Goal: Task Accomplishment & Management: Manage account settings

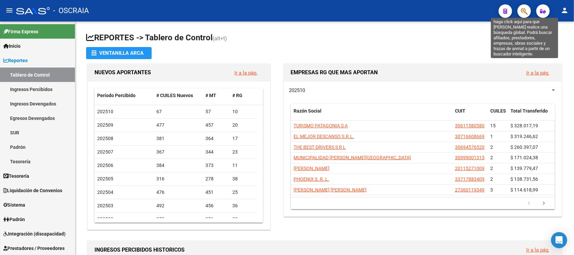
click at [523, 9] on icon "button" at bounding box center [524, 11] width 7 height 8
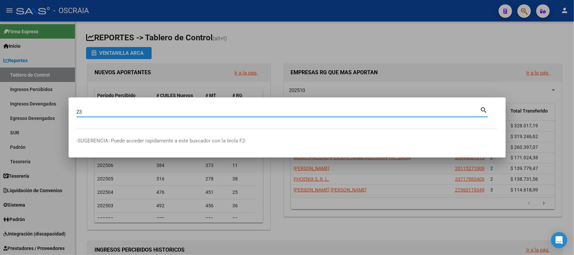
type input "2"
type input "7"
type input "27219007723"
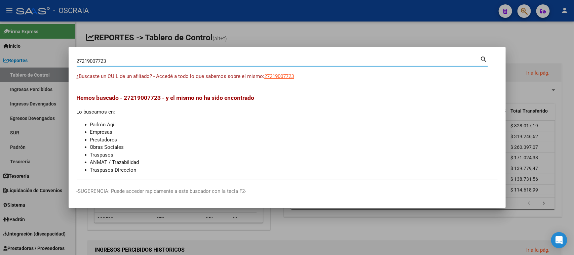
click at [276, 81] on div "¿Buscaste un CUIL de un afiliado? - Accedé a todo lo que sabemos sobre el mismo…" at bounding box center [287, 80] width 421 height 15
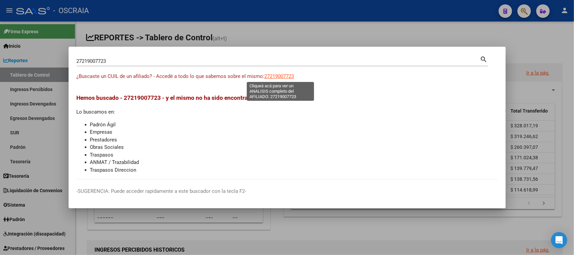
click at [278, 77] on span "27219007723" at bounding box center [280, 76] width 30 height 6
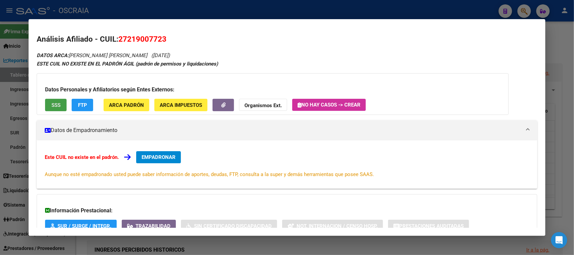
click at [53, 104] on span "SSS" at bounding box center [55, 105] width 9 height 6
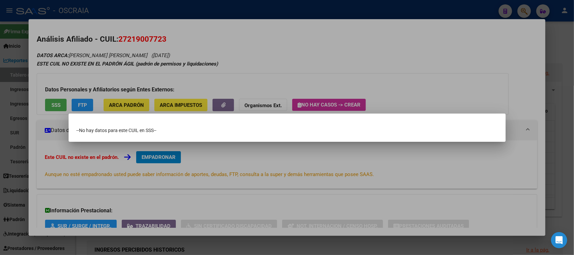
click at [207, 55] on div at bounding box center [287, 127] width 574 height 255
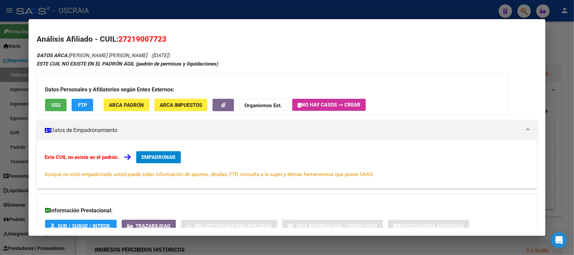
click at [144, 38] on span "27219007723" at bounding box center [142, 39] width 48 height 9
click at [147, 36] on span "27219007723" at bounding box center [142, 39] width 48 height 9
copy span "27219007723"
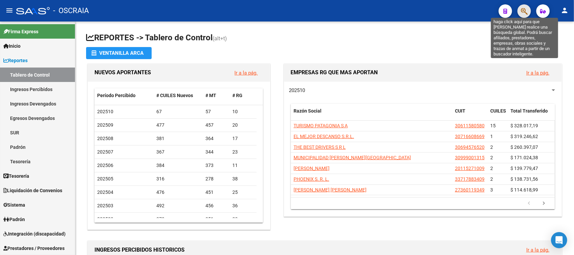
click at [524, 11] on icon "button" at bounding box center [524, 11] width 7 height 8
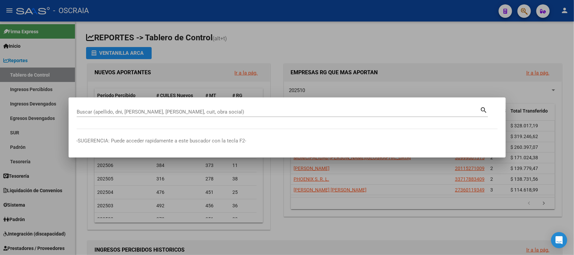
click at [523, 11] on div at bounding box center [287, 127] width 574 height 255
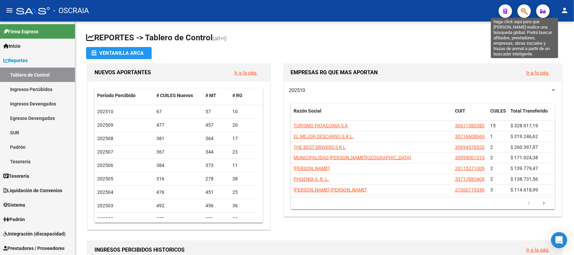
click at [525, 11] on icon "button" at bounding box center [524, 11] width 7 height 8
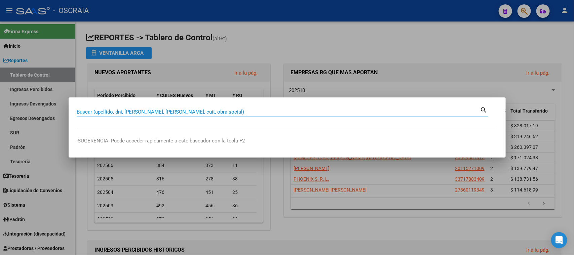
paste input "27-21900772-3"
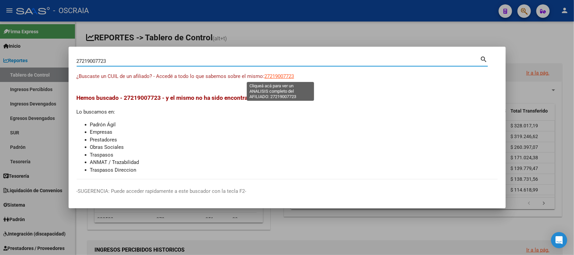
click at [286, 75] on span "27219007723" at bounding box center [280, 76] width 30 height 6
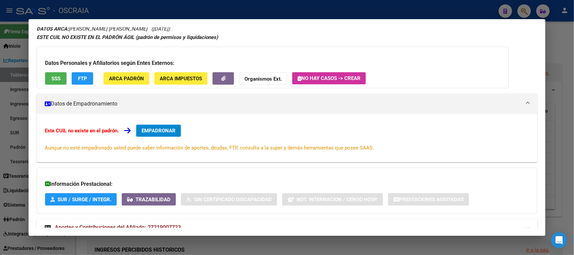
scroll to position [49, 0]
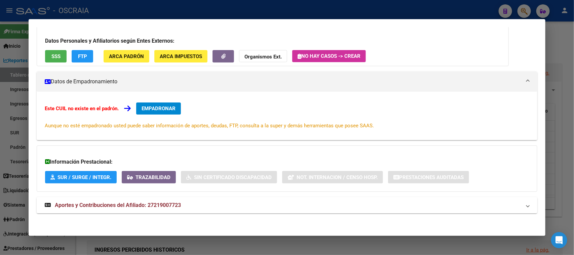
click at [169, 207] on span "Aportes y Contribuciones del Afiliado: 27219007723" at bounding box center [118, 205] width 126 height 6
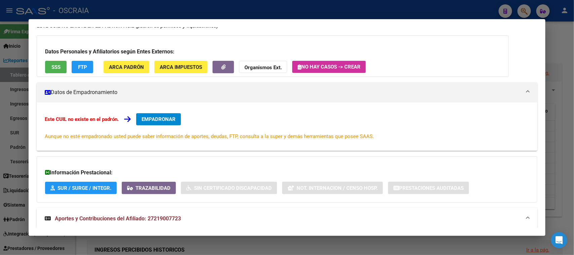
scroll to position [0, 0]
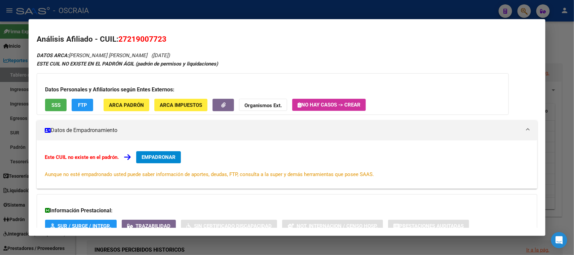
click at [142, 39] on span "27219007723" at bounding box center [142, 39] width 48 height 9
copy span "27219007723"
click at [61, 103] on button "SSS" at bounding box center [56, 105] width 22 height 12
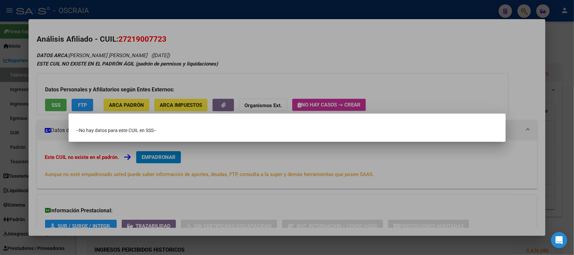
click at [232, 46] on div at bounding box center [287, 127] width 574 height 255
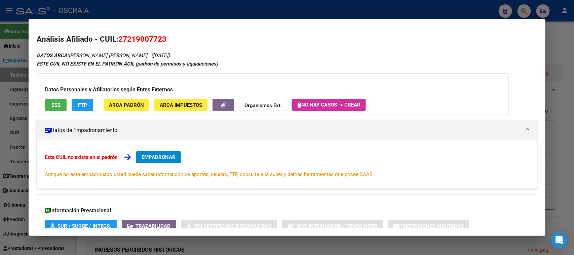
click at [225, 12] on div at bounding box center [287, 127] width 574 height 255
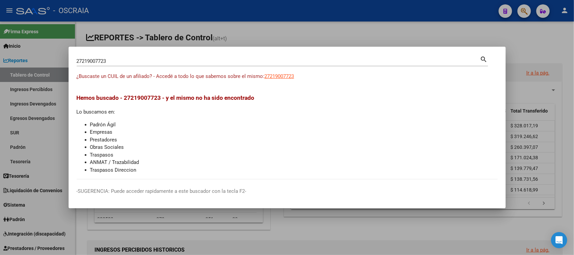
click at [168, 61] on input "27219007723" at bounding box center [279, 61] width 404 height 6
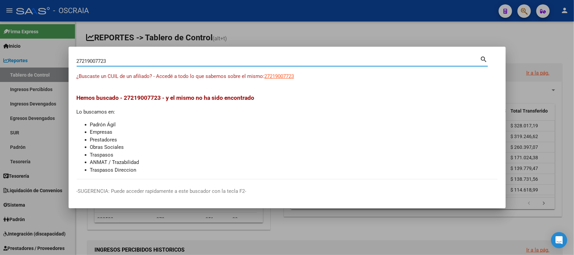
drag, startPoint x: 168, startPoint y: 61, endPoint x: 0, endPoint y: 62, distance: 167.6
click at [0, 62] on div "27219007723 Buscar (apellido, dni, cuil, nro traspaso, cuit, obra social) searc…" at bounding box center [287, 127] width 574 height 255
paste input "."
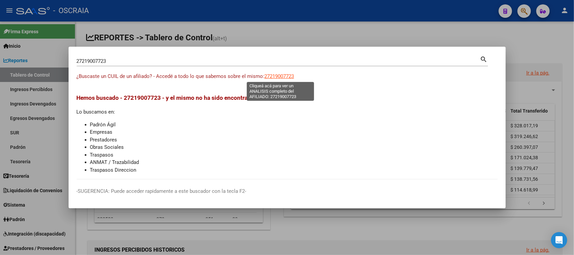
click at [287, 74] on span "27219007723" at bounding box center [280, 76] width 30 height 6
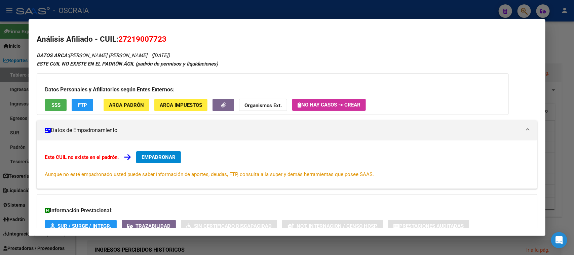
drag, startPoint x: 71, startPoint y: 56, endPoint x: 171, endPoint y: 57, distance: 99.9
click at [171, 57] on div "DATOS ARCA: [PERSON_NAME] [PERSON_NAME] ([DATE]) ESTE CUIL NO EXISTE EN EL PADR…" at bounding box center [287, 160] width 501 height 219
copy icon "[PERSON_NAME] [PERSON_NAME] ([DATE])"
click at [137, 40] on span "27219007723" at bounding box center [142, 39] width 48 height 9
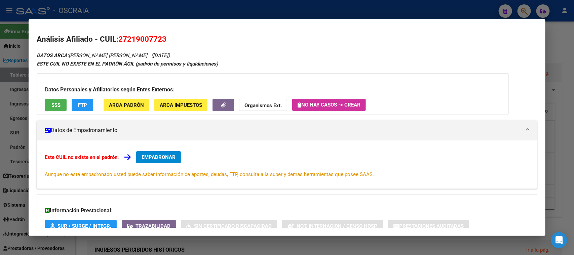
click at [137, 40] on span "27219007723" at bounding box center [142, 39] width 48 height 9
click at [140, 37] on span "27219007723" at bounding box center [142, 39] width 48 height 9
copy span "27219007723"
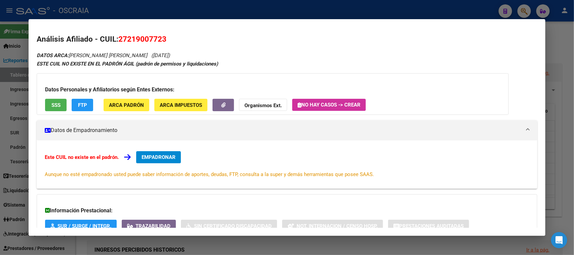
click at [347, 11] on div at bounding box center [287, 127] width 574 height 255
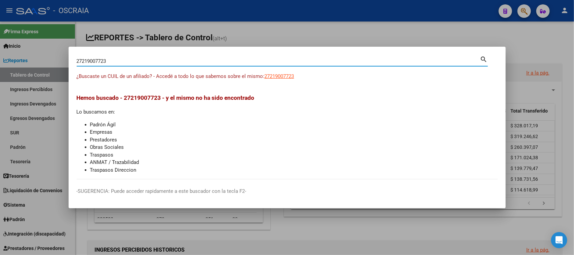
click at [145, 63] on input "27219007723" at bounding box center [279, 61] width 404 height 6
drag, startPoint x: 145, startPoint y: 63, endPoint x: 80, endPoint y: 60, distance: 65.0
click at [80, 60] on input "27219007723" at bounding box center [279, 61] width 404 height 6
type input "2"
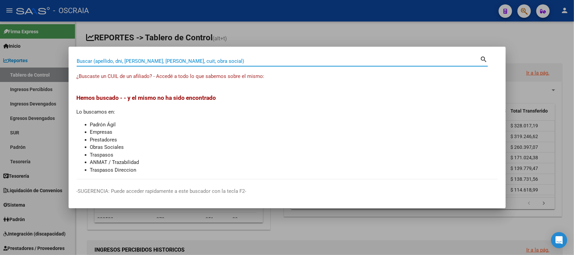
paste input "47956418"
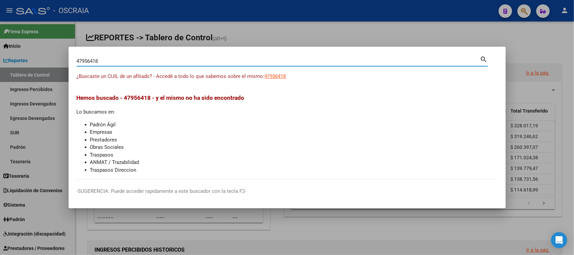
type input "47956418"
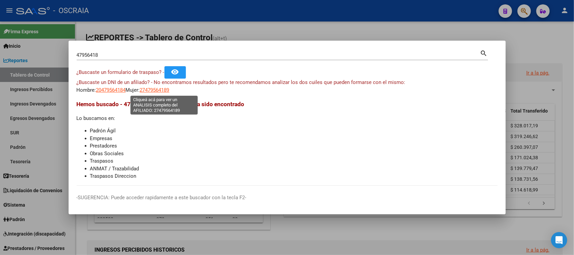
click at [162, 89] on span "27479564189" at bounding box center [155, 90] width 30 height 6
type textarea "27479564189"
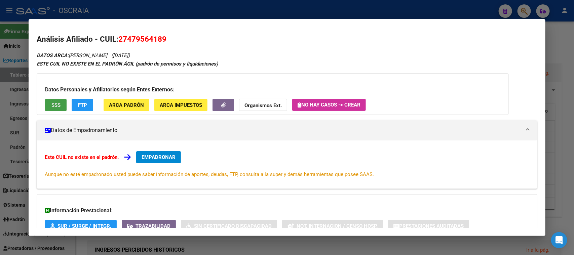
click at [59, 107] on span "SSS" at bounding box center [55, 105] width 9 height 6
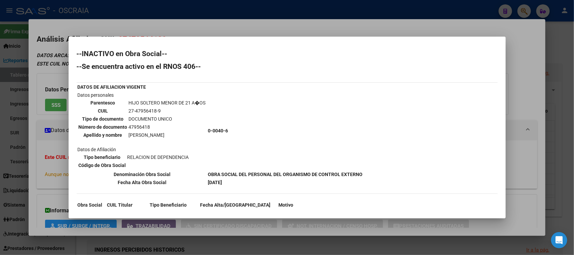
scroll to position [18, 0]
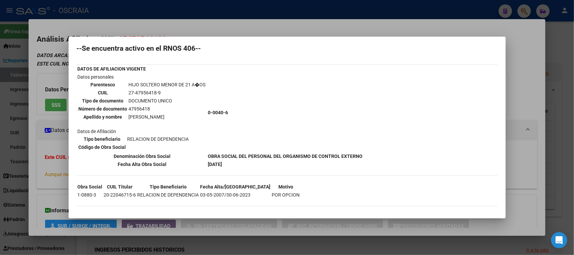
click at [193, 40] on mat-dialog-container "--INACTIVO en Obra Social-- --Se encuentra activo en el RNOS 406-- DATOS DE AFI…" at bounding box center [287, 128] width 437 height 182
click at [120, 26] on div at bounding box center [287, 127] width 574 height 255
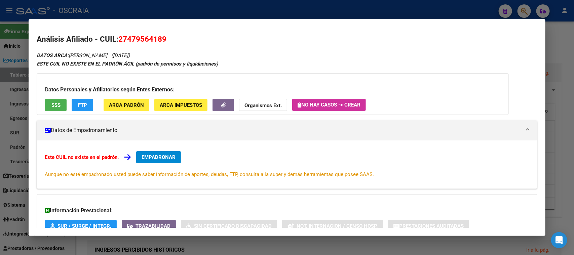
scroll to position [0, 0]
click at [56, 150] on div "Este CUIL no existe en el padrón. EMPADRONAR Aunque no esté empadronado usted p…" at bounding box center [287, 165] width 501 height 48
click at [237, 14] on div at bounding box center [287, 127] width 574 height 255
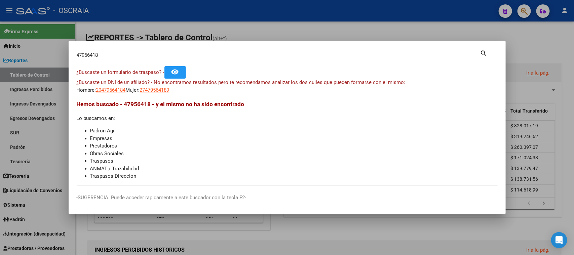
click at [182, 56] on input "47956418" at bounding box center [279, 55] width 404 height 6
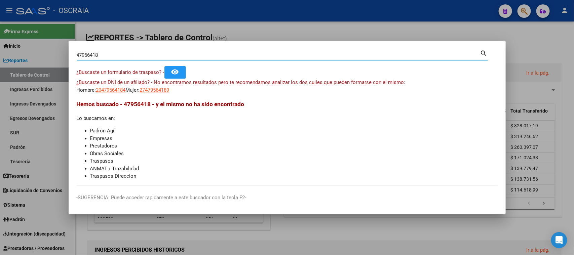
drag, startPoint x: 182, startPoint y: 56, endPoint x: 81, endPoint y: 60, distance: 101.0
click at [45, 63] on div "47956418 Buscar (apellido, dni, cuil, nro traspaso, cuit, obra social) search ¿…" at bounding box center [287, 127] width 574 height 255
paste input "20280291596"
type input "20280291596"
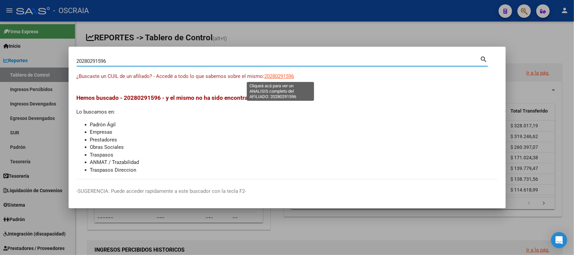
click at [285, 78] on span "20280291596" at bounding box center [280, 76] width 30 height 6
type textarea "20280291596"
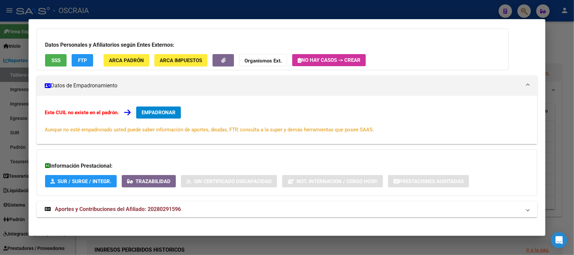
scroll to position [49, 0]
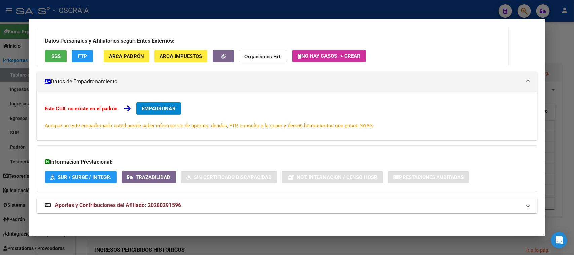
click at [127, 203] on span "Aportes y Contribuciones del Afiliado: 20280291596" at bounding box center [118, 205] width 126 height 6
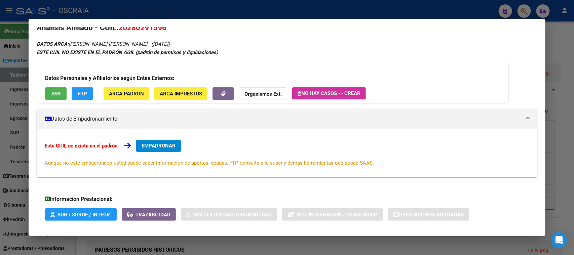
scroll to position [0, 0]
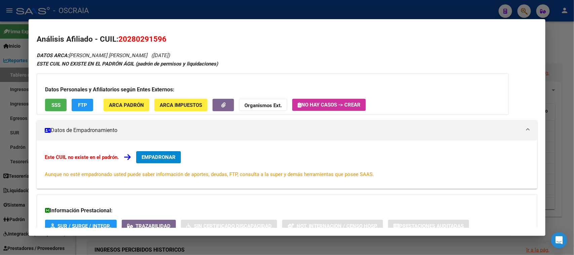
click at [145, 39] on span "20280291596" at bounding box center [142, 39] width 48 height 9
click at [145, 40] on span "20280291596" at bounding box center [142, 39] width 48 height 9
drag, startPoint x: 143, startPoint y: 39, endPoint x: 139, endPoint y: 37, distance: 4.6
click at [139, 37] on span "20280291596" at bounding box center [142, 39] width 48 height 9
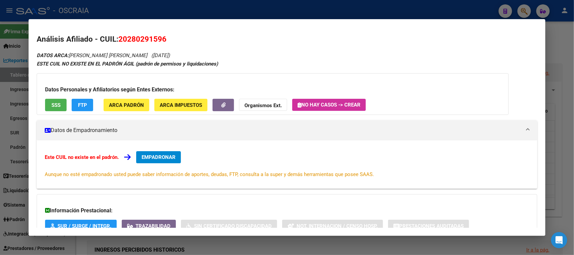
drag, startPoint x: 139, startPoint y: 37, endPoint x: 135, endPoint y: 39, distance: 5.1
copy span "20280291596"
drag, startPoint x: 69, startPoint y: 55, endPoint x: 189, endPoint y: 51, distance: 119.9
copy icon "[PERSON_NAME] [PERSON_NAME] ([DATE])"
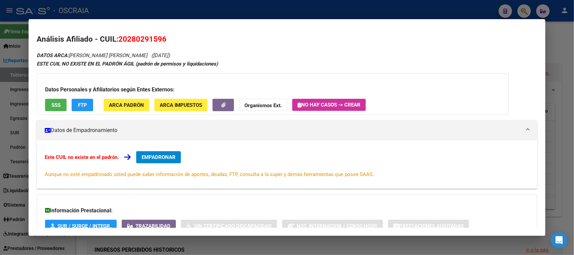
click at [143, 40] on span "20280291596" at bounding box center [142, 39] width 48 height 9
copy span "20280291596"
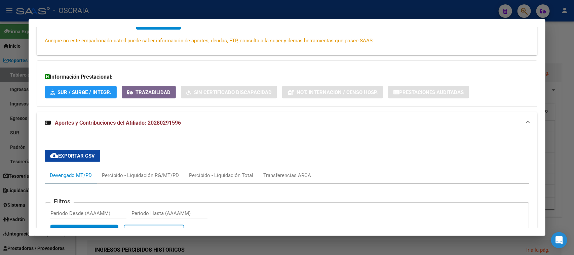
scroll to position [2, 0]
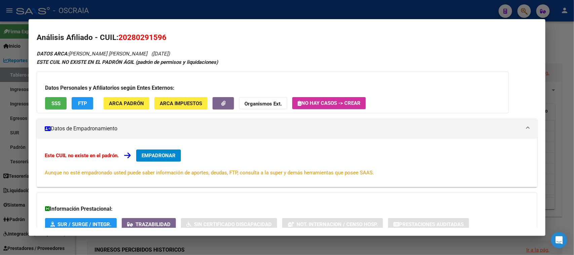
click at [252, 9] on div at bounding box center [287, 127] width 574 height 255
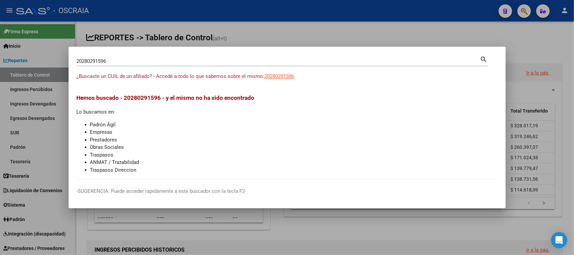
click at [164, 59] on input "20280291596" at bounding box center [279, 61] width 404 height 6
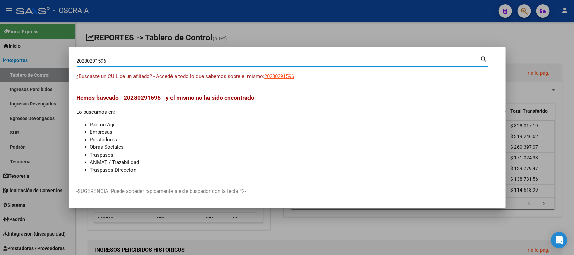
drag, startPoint x: 164, startPoint y: 59, endPoint x: 67, endPoint y: 68, distance: 96.7
click at [67, 68] on div "20280291596 Buscar (apellido, dni, cuil, nro traspaso, cuit, obra social) searc…" at bounding box center [287, 127] width 574 height 255
paste input "48357529"
type input "48357529"
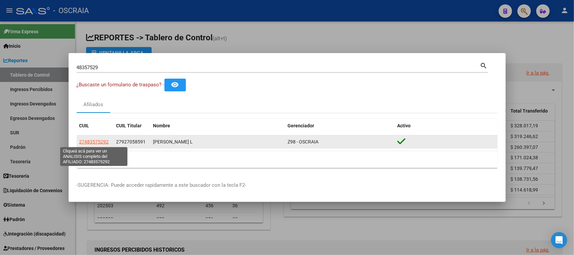
click at [98, 143] on span "27483575292" at bounding box center [94, 141] width 30 height 5
type textarea "27483575292"
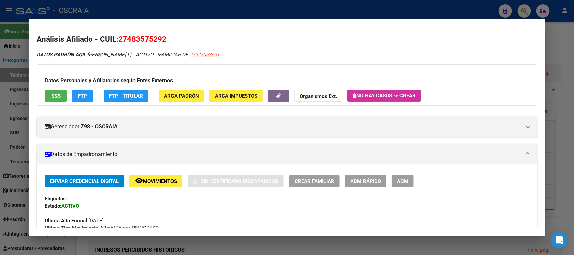
click at [58, 93] on span "SSS" at bounding box center [55, 96] width 9 height 6
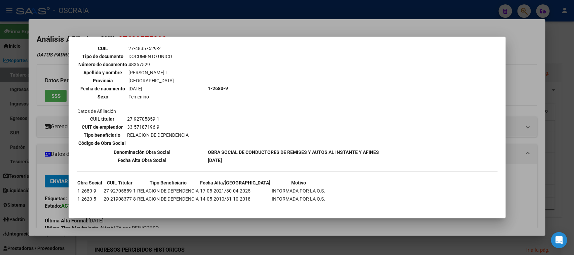
scroll to position [256, 0]
click at [169, 28] on div at bounding box center [287, 127] width 574 height 255
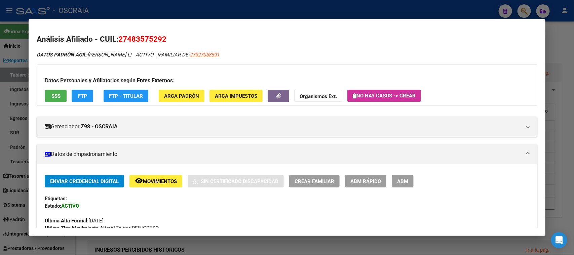
click at [133, 38] on span "27483575292" at bounding box center [142, 39] width 48 height 9
copy span "27483575292"
click at [233, 3] on div at bounding box center [287, 127] width 574 height 255
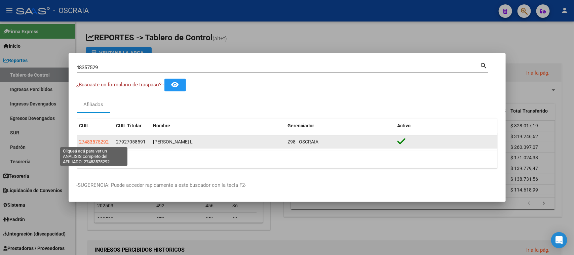
click at [96, 140] on span "27483575292" at bounding box center [94, 141] width 30 height 5
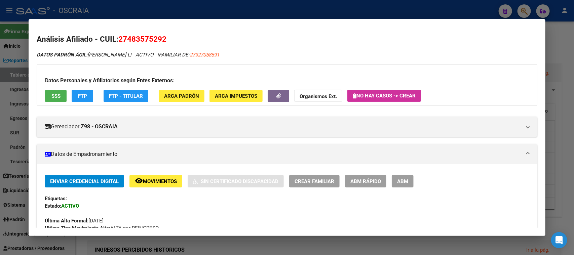
click at [411, 178] on button "ABM" at bounding box center [403, 181] width 22 height 12
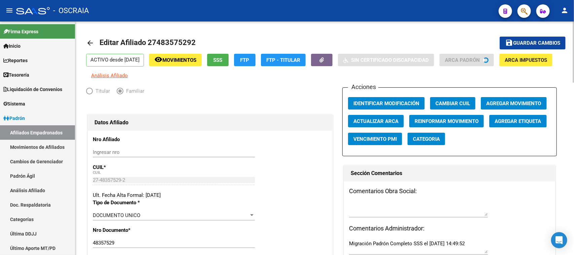
radio input "true"
type input "33-57187196-9"
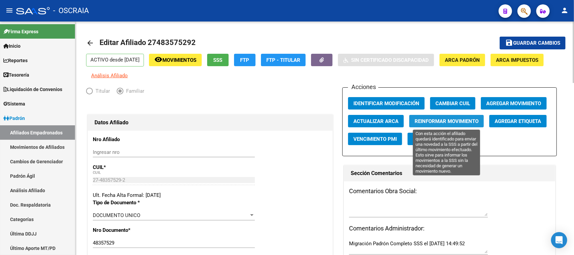
click at [410, 120] on button "Reinformar Movimiento" at bounding box center [446, 121] width 75 height 12
click at [501, 101] on span "Agregar Movimiento" at bounding box center [514, 104] width 55 height 6
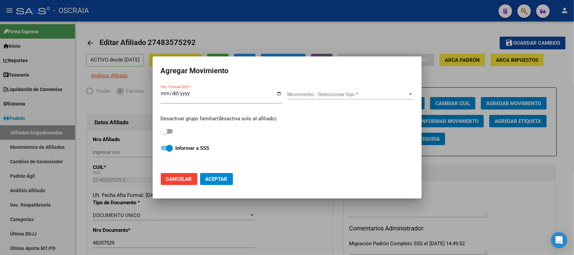
click at [498, 104] on div at bounding box center [287, 127] width 574 height 255
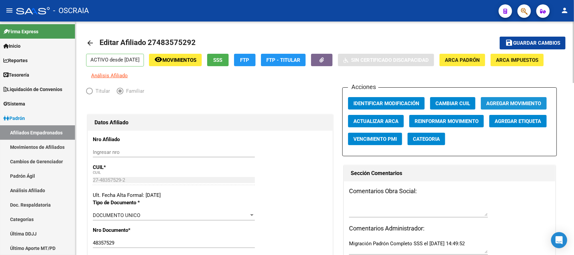
click at [508, 103] on span "Agregar Movimiento" at bounding box center [514, 104] width 55 height 6
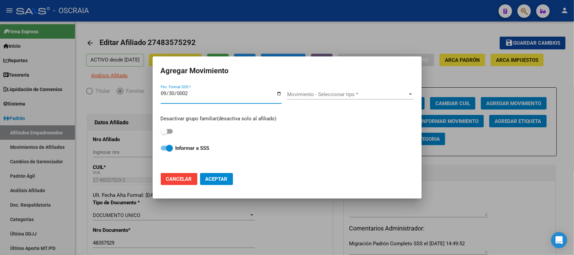
type input "0025-09-30"
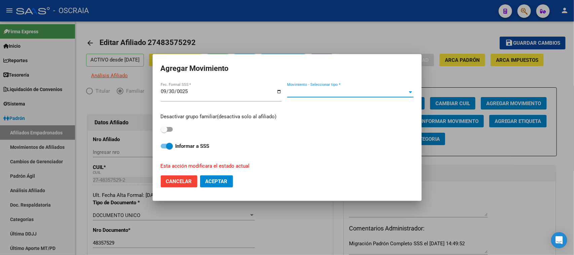
click at [307, 94] on span "Movimiento - Seleccionar tipo *" at bounding box center [347, 92] width 120 height 6
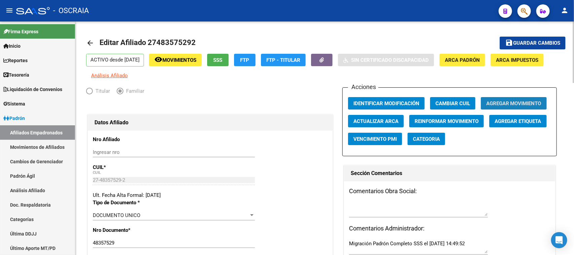
click at [500, 101] on span "Agregar Movimiento" at bounding box center [514, 104] width 55 height 6
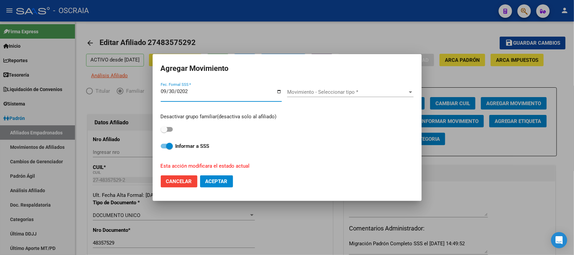
type input "[DATE]"
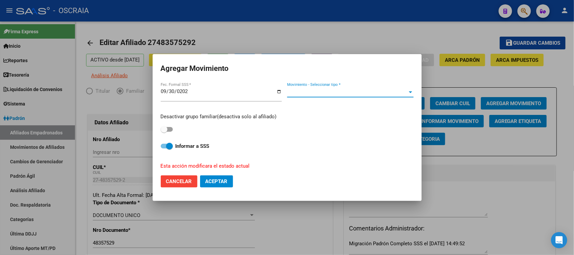
click at [314, 94] on span "Movimiento - Seleccionar tipo *" at bounding box center [347, 92] width 120 height 6
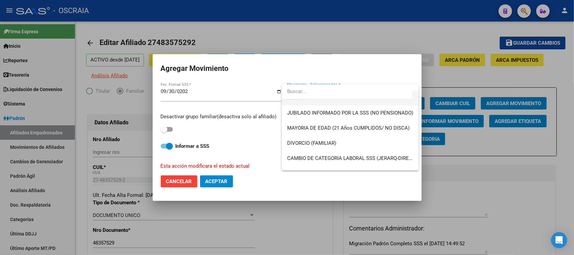
scroll to position [42, 0]
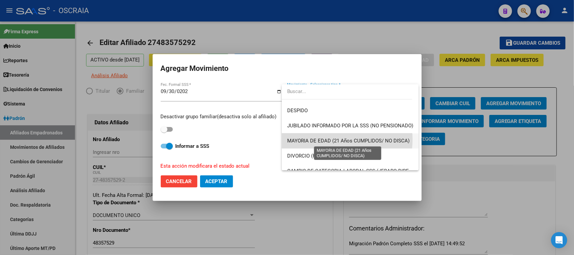
click at [331, 139] on span "MAYORIA DE EDAD (21 Años CUMPLIDOS/ NO DISCA)" at bounding box center [348, 141] width 122 height 6
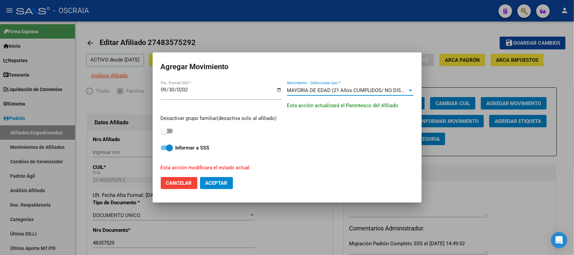
click at [166, 129] on span at bounding box center [164, 131] width 7 height 7
click at [164, 134] on input "checkbox" at bounding box center [164, 134] width 0 height 0
checkbox input "true"
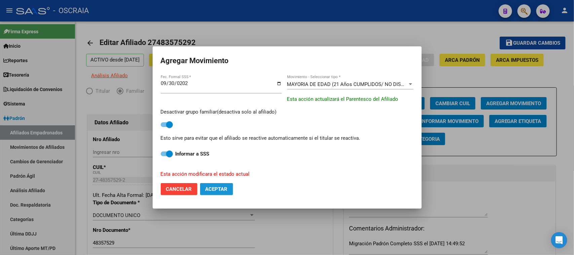
click at [220, 189] on span "Aceptar" at bounding box center [217, 189] width 22 height 6
checkbox input "false"
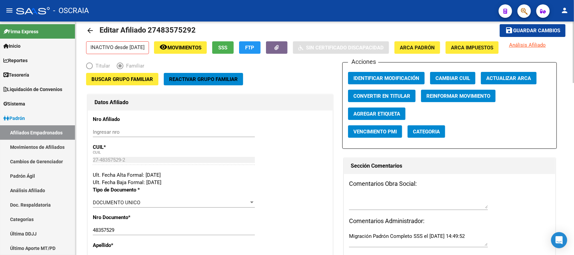
scroll to position [0, 0]
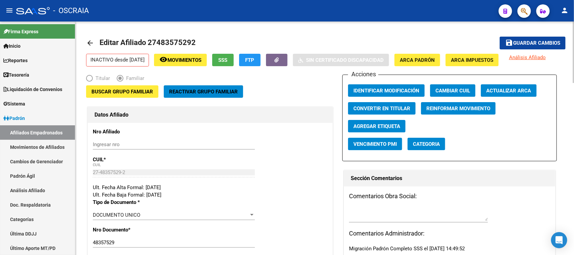
click at [175, 41] on span "Editar Afiliado 27483575292" at bounding box center [148, 42] width 96 height 8
click at [174, 41] on span "Editar Afiliado 27483575292" at bounding box center [148, 42] width 96 height 8
copy h1 "27483575292"
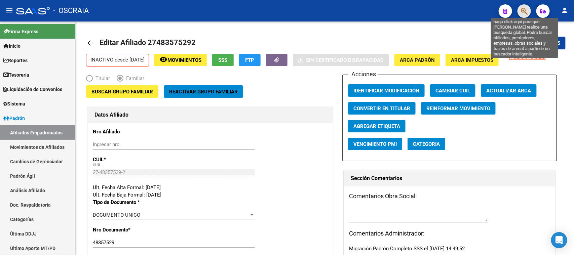
click at [525, 8] on icon "button" at bounding box center [524, 11] width 7 height 8
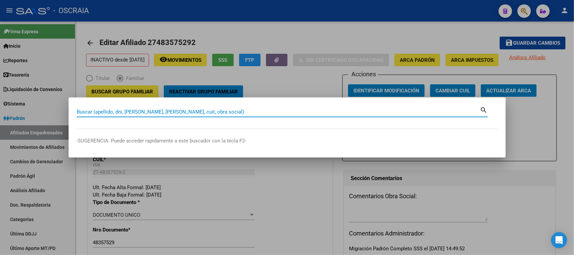
paste input "27483575292"
type input "27483575292"
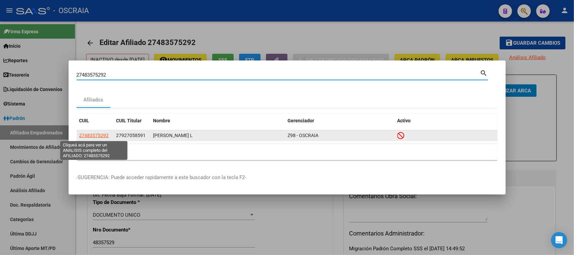
click at [95, 137] on span "27483575292" at bounding box center [94, 135] width 30 height 5
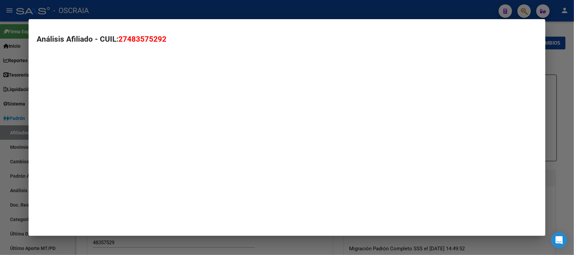
click at [96, 136] on mat-dialog-container "Análisis Afiliado - CUIL: 27483575292" at bounding box center [287, 127] width 517 height 217
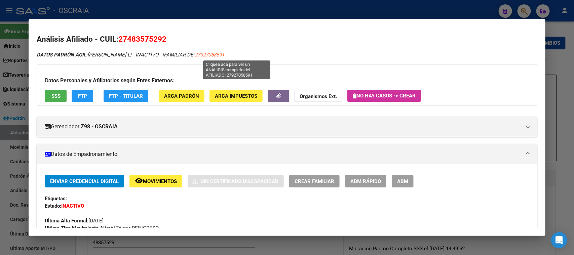
click at [224, 54] on span "27927058591" at bounding box center [210, 55] width 30 height 6
type textarea "27927058591"
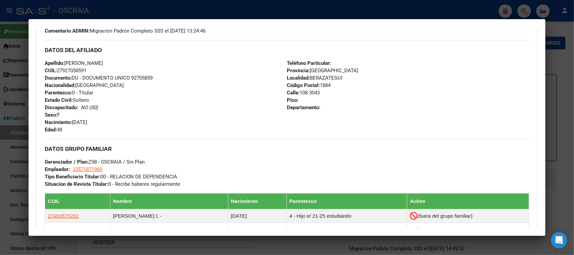
scroll to position [294, 0]
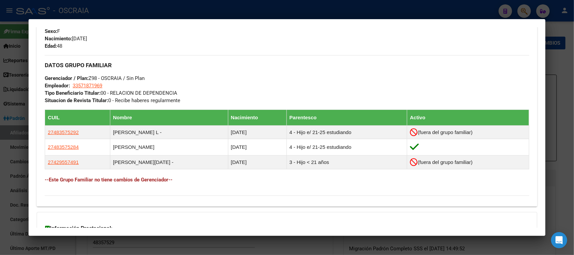
click at [165, 10] on div at bounding box center [287, 127] width 574 height 255
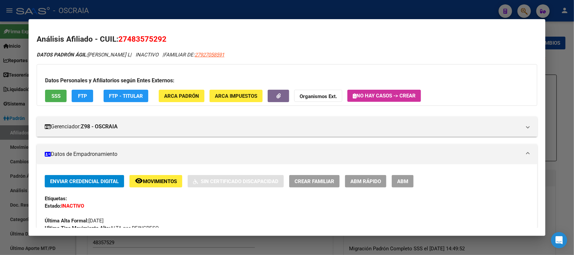
click at [253, 6] on div at bounding box center [287, 127] width 574 height 255
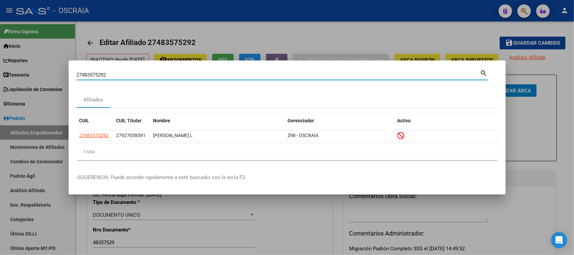
click at [137, 73] on input "27483575292" at bounding box center [279, 75] width 404 height 6
drag, startPoint x: 137, startPoint y: 75, endPoint x: 0, endPoint y: 72, distance: 137.0
click at [0, 72] on div "27483575292 Buscar (apellido, dni, cuil, nro traspaso, cuit, obra social) searc…" at bounding box center [287, 127] width 574 height 255
paste input "0332824636"
type input "20332824636"
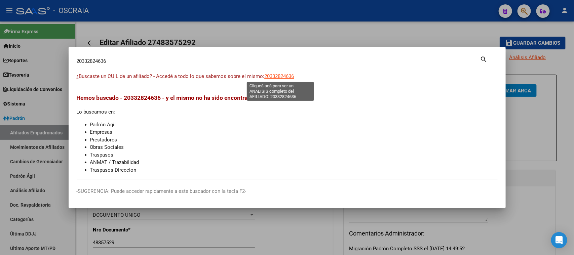
click at [268, 75] on span "20332824636" at bounding box center [280, 76] width 30 height 6
type textarea "20332824636"
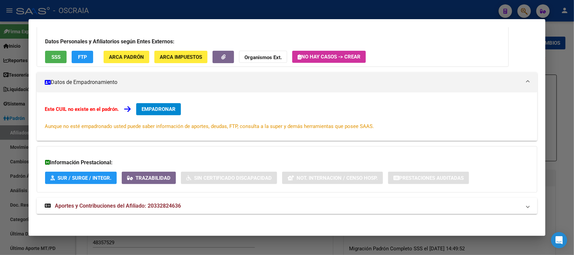
scroll to position [49, 0]
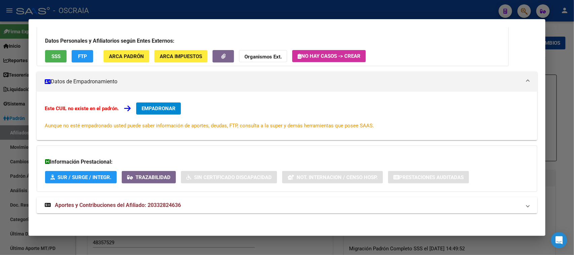
click at [118, 203] on span "Aportes y Contribuciones del Afiliado: 20332824636" at bounding box center [118, 205] width 126 height 6
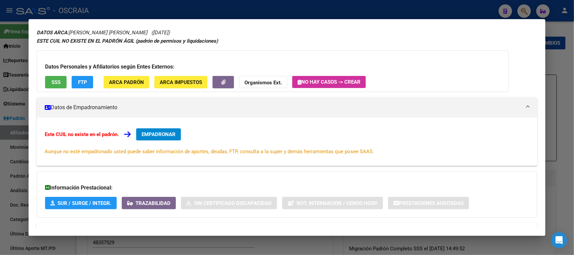
scroll to position [0, 0]
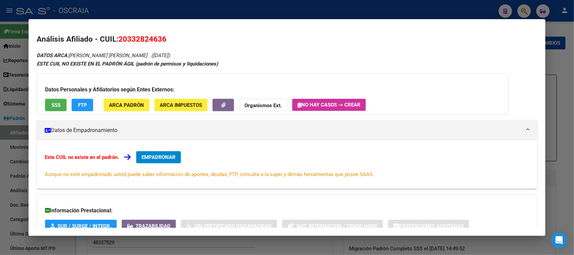
click at [135, 36] on span "20332824636" at bounding box center [142, 39] width 48 height 9
copy span "20332824636"
click at [57, 102] on span "SSS" at bounding box center [55, 105] width 9 height 6
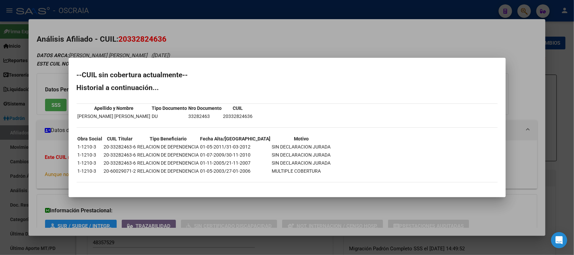
click at [203, 32] on div at bounding box center [287, 127] width 574 height 255
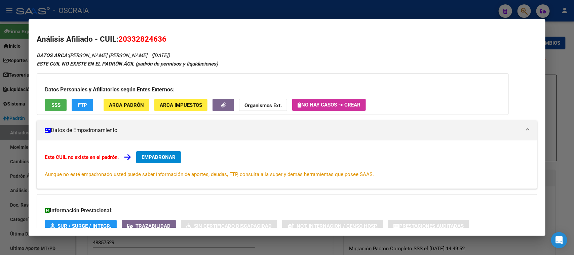
drag, startPoint x: 69, startPoint y: 55, endPoint x: 170, endPoint y: 53, distance: 100.6
click at [132, 37] on span "20332824636" at bounding box center [142, 39] width 48 height 9
click at [201, 13] on div at bounding box center [287, 127] width 574 height 255
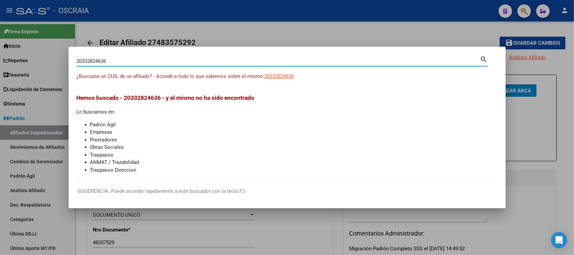
drag, startPoint x: 122, startPoint y: 62, endPoint x: 125, endPoint y: 61, distance: 3.4
click at [123, 63] on input "20332824636" at bounding box center [279, 61] width 404 height 6
drag, startPoint x: 124, startPoint y: 61, endPoint x: 64, endPoint y: 62, distance: 60.2
click at [64, 62] on div "20332824636 Buscar (apellido, dni, cuil, nro traspaso, cuit, obra social) searc…" at bounding box center [287, 127] width 574 height 255
paste input "-95852419-7"
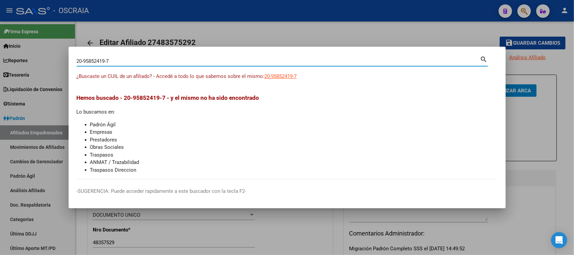
type input "20958524197"
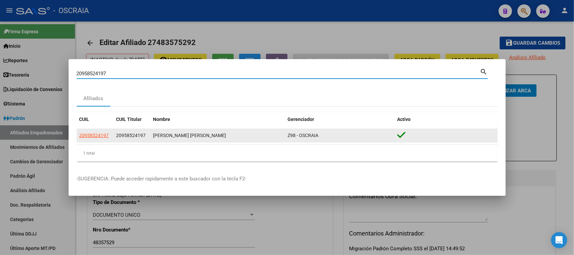
click at [101, 140] on datatable-body-cell "20958524197" at bounding box center [95, 135] width 37 height 13
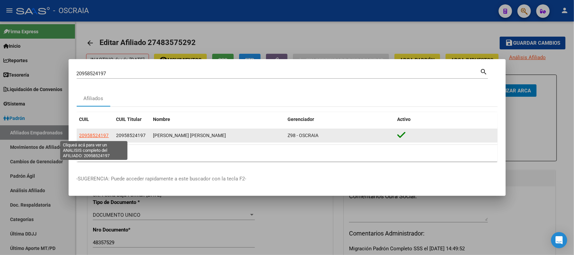
click at [94, 135] on span "20958524197" at bounding box center [94, 135] width 30 height 5
type textarea "20958524197"
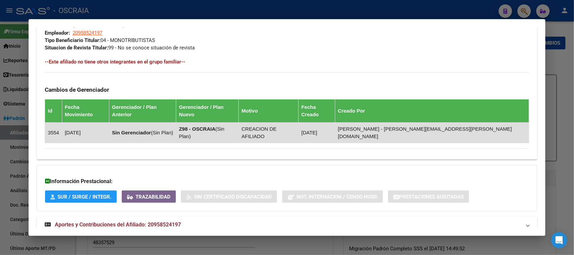
scroll to position [346, 0]
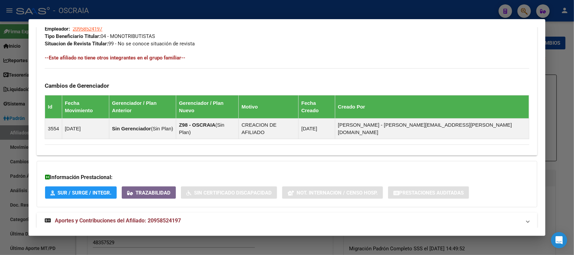
click at [130, 218] on span "Aportes y Contribuciones del Afiliado: 20958524197" at bounding box center [118, 221] width 126 height 6
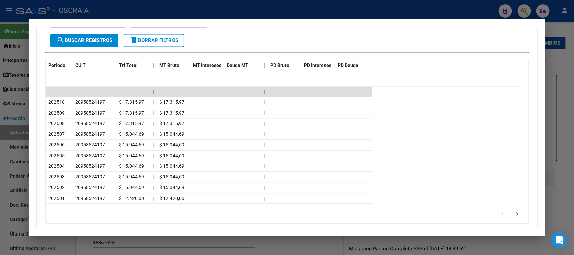
scroll to position [640, 0]
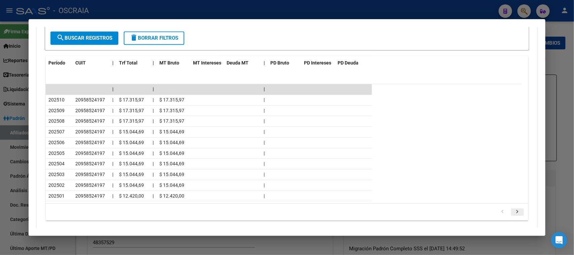
click at [513, 209] on icon "go to next page" at bounding box center [517, 213] width 9 height 8
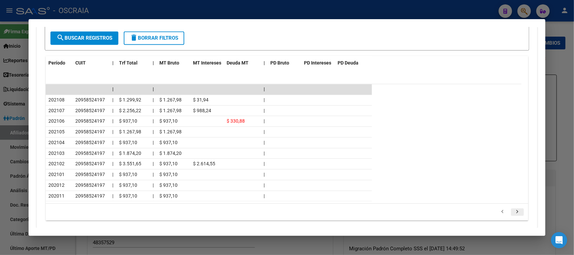
click at [513, 209] on icon "go to next page" at bounding box center [517, 213] width 9 height 8
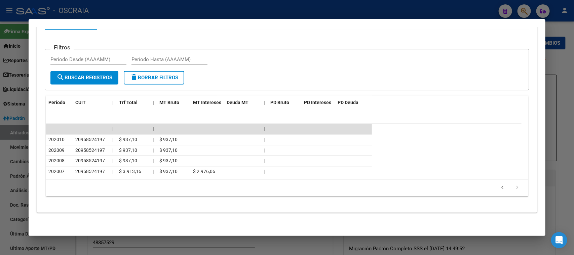
scroll to position [583, 0]
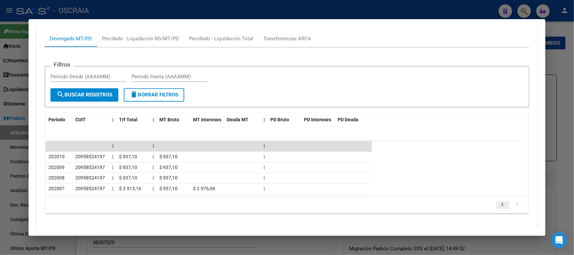
click at [499, 202] on icon "go to previous page" at bounding box center [503, 206] width 9 height 8
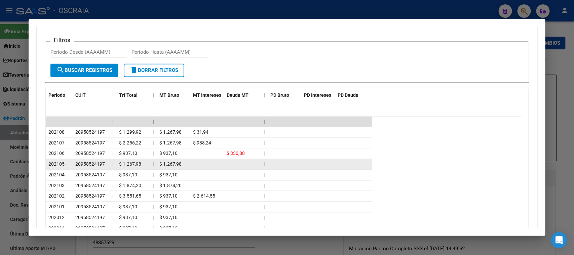
scroll to position [647, 0]
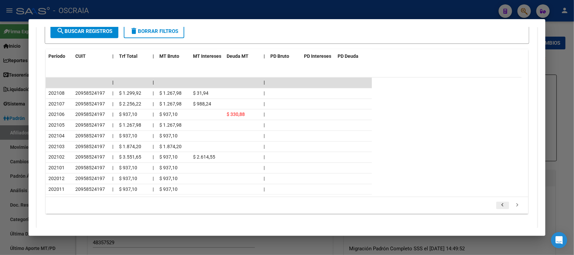
click at [499, 202] on icon "go to previous page" at bounding box center [503, 206] width 9 height 8
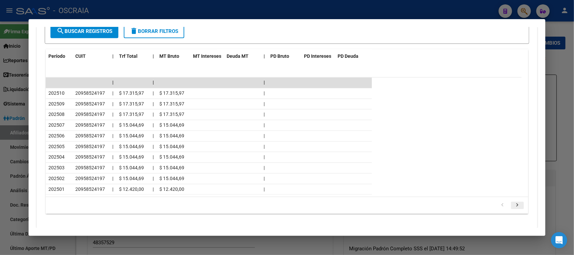
click at [513, 202] on icon "go to next page" at bounding box center [517, 206] width 9 height 8
click at [499, 202] on icon "go to previous page" at bounding box center [503, 206] width 9 height 8
click at [515, 202] on icon "go to next page" at bounding box center [517, 206] width 9 height 8
click at [499, 202] on icon "go to previous page" at bounding box center [503, 206] width 9 height 8
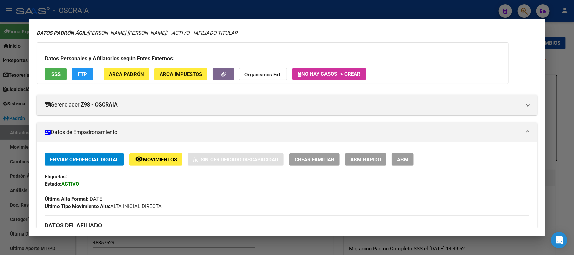
scroll to position [0, 0]
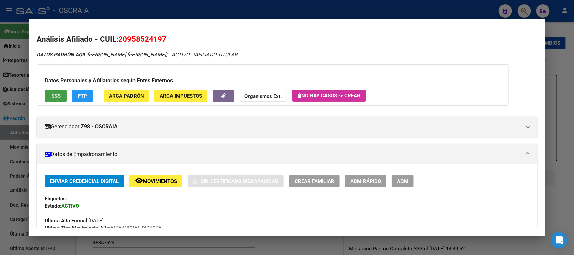
click at [47, 93] on button "SSS" at bounding box center [56, 96] width 22 height 12
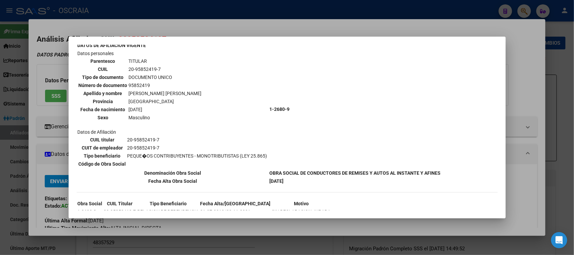
scroll to position [62, 0]
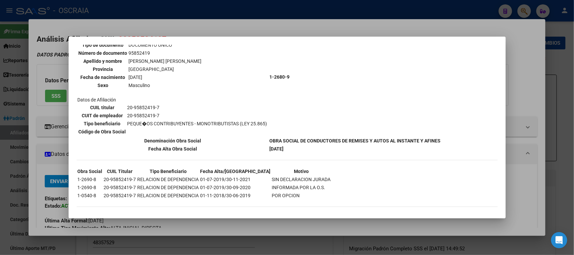
click at [158, 35] on div at bounding box center [287, 127] width 574 height 255
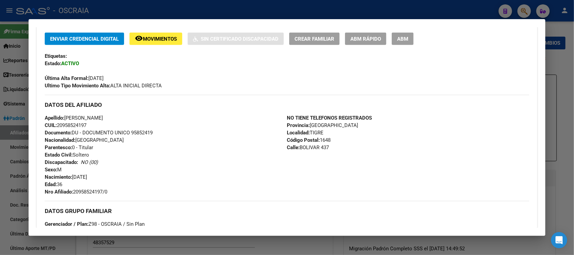
scroll to position [210, 0]
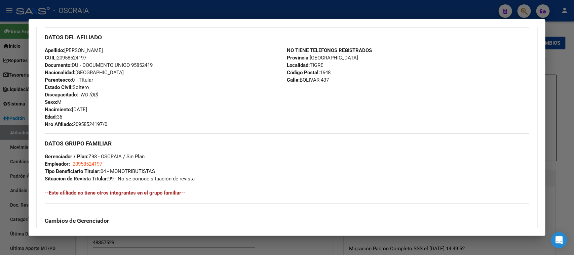
click at [211, 7] on div at bounding box center [287, 127] width 574 height 255
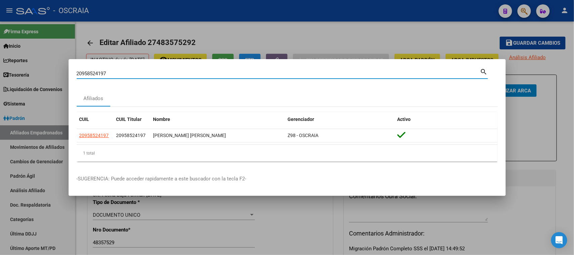
click at [144, 76] on input "20958524197" at bounding box center [279, 74] width 404 height 6
drag, startPoint x: 144, startPoint y: 75, endPoint x: 45, endPoint y: 75, distance: 98.6
click at [45, 75] on div "20958524197 Buscar (apellido, dni, cuil, nro traspaso, cuit, obra social) searc…" at bounding box center [287, 127] width 574 height 255
paste input "-25195933-2"
type input "20251959332"
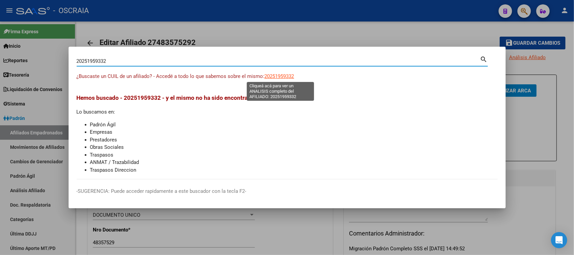
click at [284, 77] on span "20251959332" at bounding box center [280, 76] width 30 height 6
type textarea "20251959332"
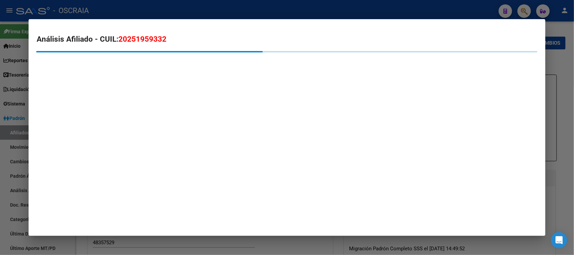
click at [282, 76] on div "Análisis Afiliado - CUIL: 20251959332" at bounding box center [287, 57] width 501 height 47
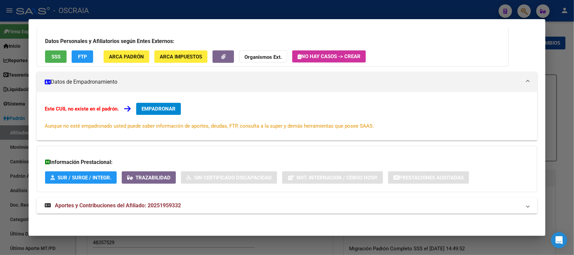
scroll to position [49, 0]
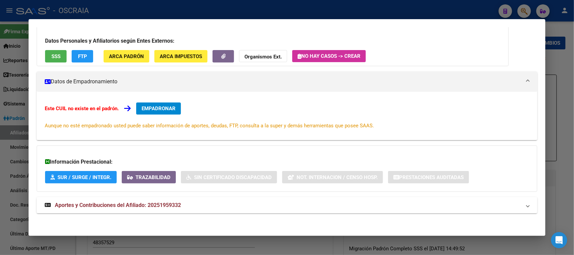
drag, startPoint x: 180, startPoint y: 204, endPoint x: 183, endPoint y: 202, distance: 3.6
click at [180, 204] on span "Aportes y Contribuciones del Afiliado: 20251959332" at bounding box center [118, 205] width 126 height 6
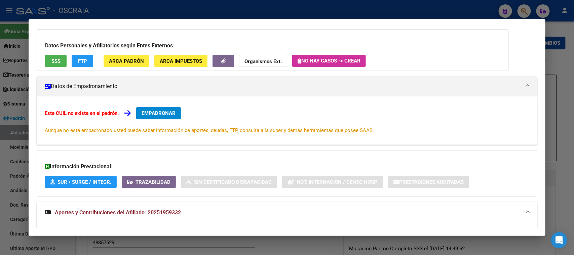
scroll to position [0, 0]
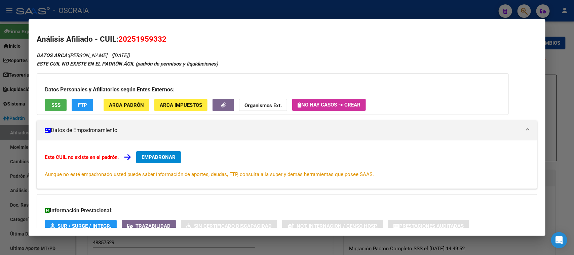
click at [143, 32] on mat-dialog-content "Análisis Afiliado - CUIL: 20251959332 DATOS ARCA: [PERSON_NAME] ([DATE]) ESTE C…" at bounding box center [287, 127] width 517 height 201
click at [144, 36] on span "20251959332" at bounding box center [142, 39] width 48 height 9
click at [55, 101] on button "SSS" at bounding box center [56, 105] width 22 height 12
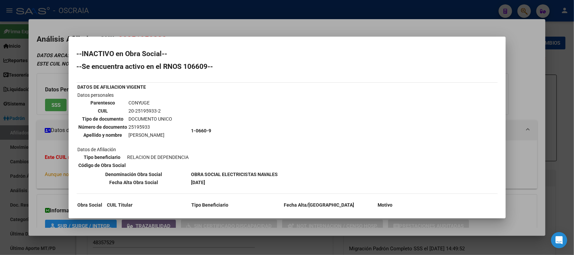
scroll to position [26, 0]
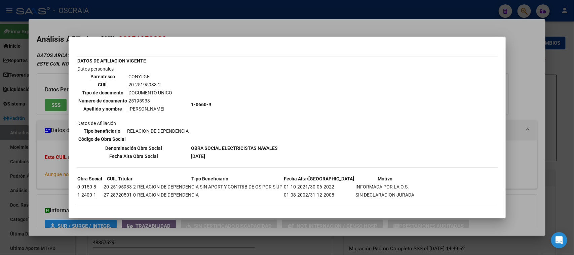
click at [152, 84] on td "20-25195933-2" at bounding box center [151, 84] width 44 height 7
click at [195, 23] on div at bounding box center [287, 127] width 574 height 255
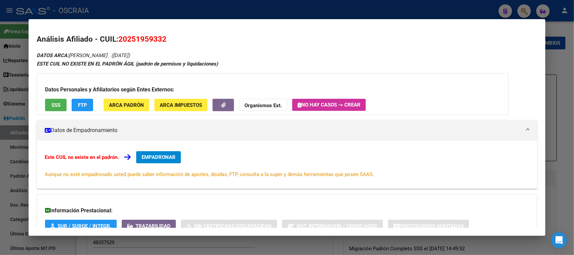
click at [185, 4] on div at bounding box center [287, 127] width 574 height 255
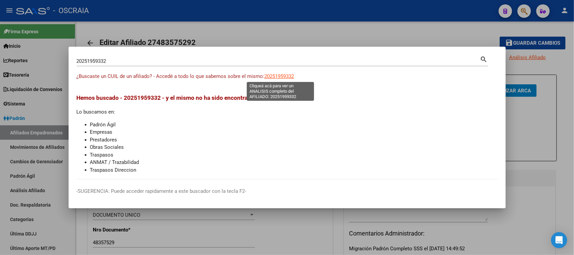
click at [278, 77] on span "20251959332" at bounding box center [280, 76] width 30 height 6
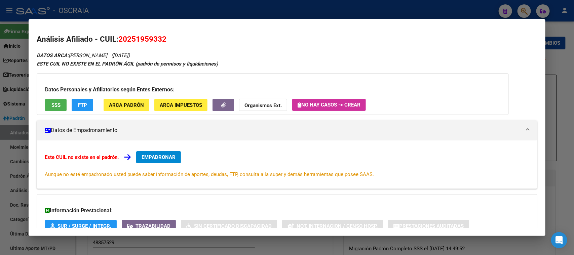
drag, startPoint x: 70, startPoint y: 56, endPoint x: 171, endPoint y: 56, distance: 100.6
click at [171, 56] on div "DATOS ARCA: [PERSON_NAME] ([DATE]) ESTE CUIL NO EXISTE EN EL PADRÓN ÁGIL (padró…" at bounding box center [287, 160] width 501 height 219
click at [146, 37] on span "20251959332" at bounding box center [142, 39] width 48 height 9
click at [146, 36] on span "20251959332" at bounding box center [142, 39] width 48 height 9
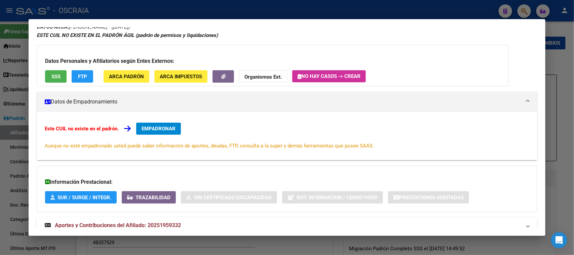
scroll to position [49, 0]
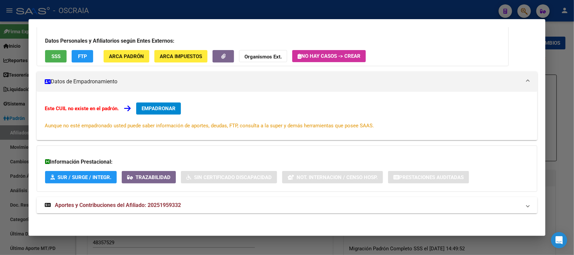
click at [174, 203] on span "Aportes y Contribuciones del Afiliado: 20251959332" at bounding box center [118, 205] width 126 height 6
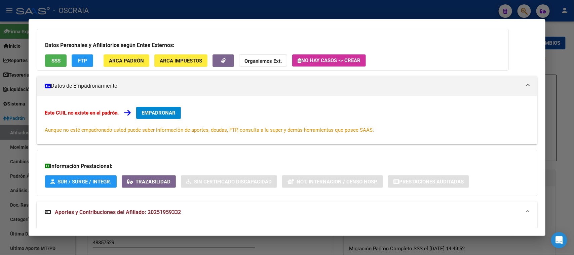
scroll to position [0, 0]
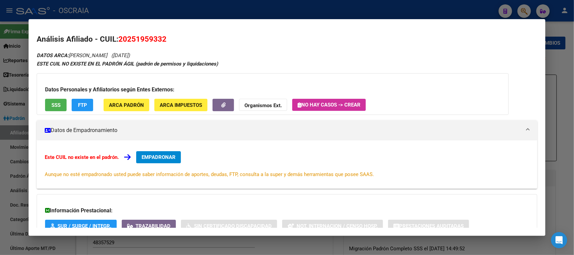
click at [157, 41] on span "20251959332" at bounding box center [142, 39] width 48 height 9
click at [170, 7] on div at bounding box center [287, 127] width 574 height 255
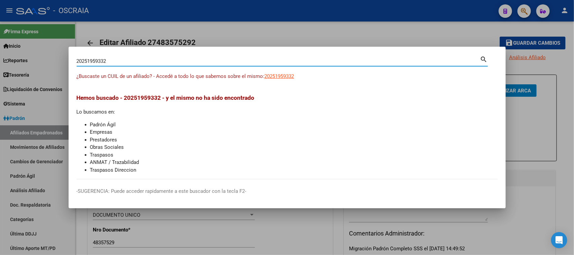
click at [131, 58] on input "20251959332" at bounding box center [279, 61] width 404 height 6
drag, startPoint x: 131, startPoint y: 61, endPoint x: 73, endPoint y: 64, distance: 57.3
click at [31, 66] on div "20251959332 Buscar (apellido, dni, cuil, nro traspaso, cuit, obra social) searc…" at bounding box center [287, 127] width 574 height 255
paste input "-25223332-7"
type input "20252233327"
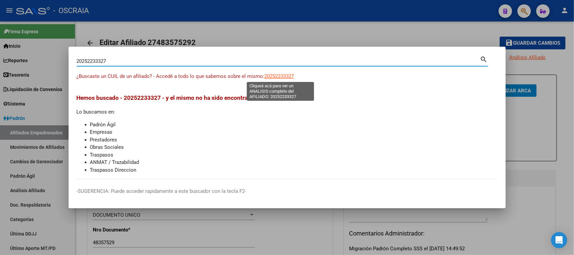
click at [286, 79] on span "20252233327" at bounding box center [280, 76] width 30 height 6
type textarea "20252233327"
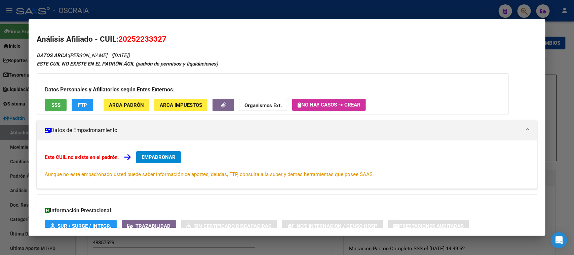
click at [148, 35] on span "20252233327" at bounding box center [142, 39] width 48 height 9
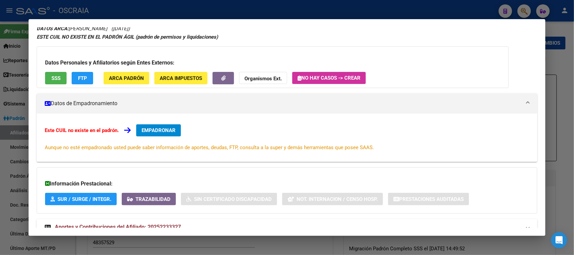
scroll to position [49, 0]
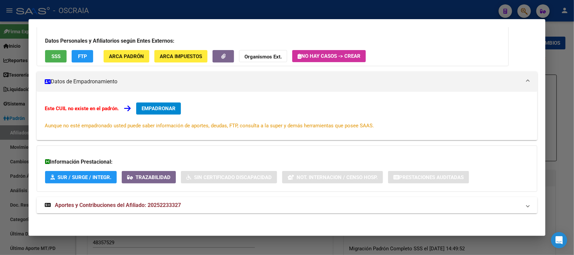
click at [140, 211] on mat-expansion-panel-header "Aportes y Contribuciones del Afiliado: 20252233327" at bounding box center [287, 206] width 501 height 16
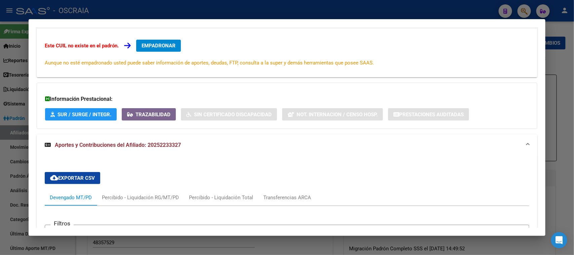
scroll to position [0, 0]
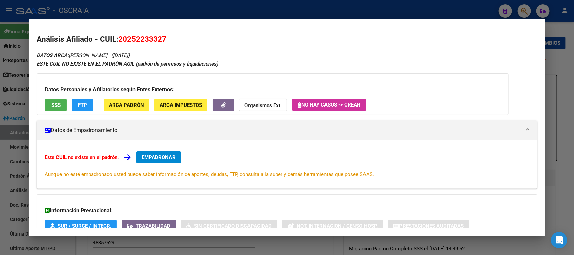
click at [56, 103] on span "SSS" at bounding box center [55, 105] width 9 height 6
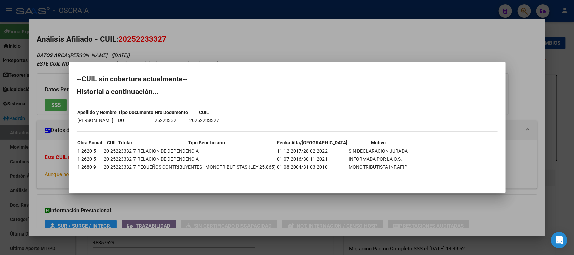
click at [196, 45] on div at bounding box center [287, 127] width 574 height 255
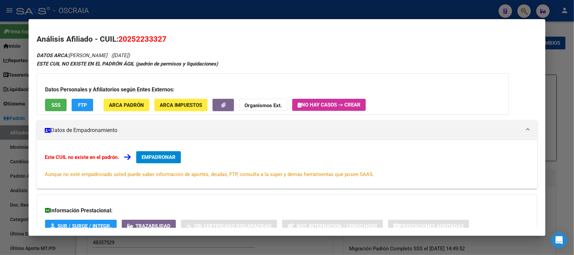
click at [143, 35] on span "20252233327" at bounding box center [142, 39] width 48 height 9
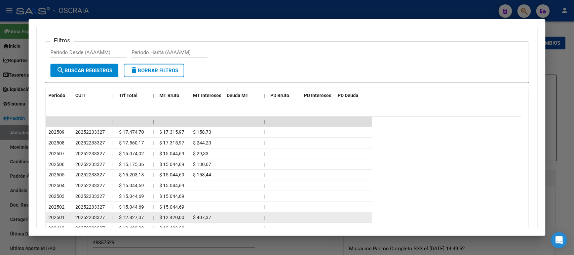
scroll to position [350, 0]
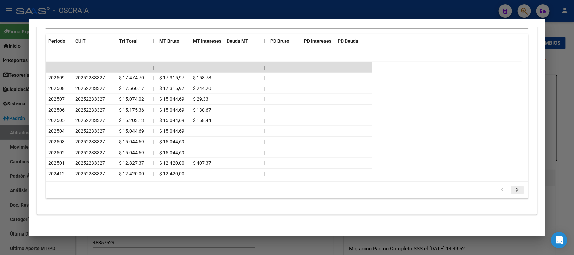
click at [513, 191] on icon "go to next page" at bounding box center [517, 191] width 9 height 8
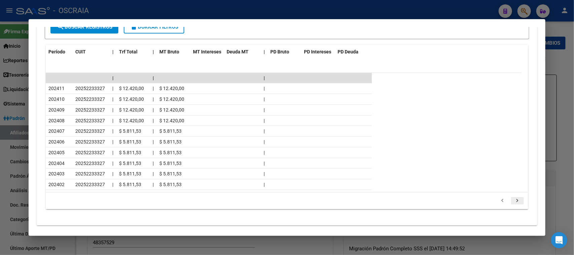
click at [510, 193] on div "179.769.313.486.231.570.000.000.000.000.000.000.000.000.000.000.000.000.000.000…" at bounding box center [287, 201] width 482 height 17
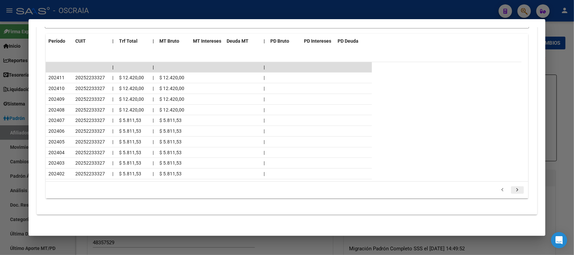
click at [513, 190] on icon "go to next page" at bounding box center [517, 191] width 9 height 8
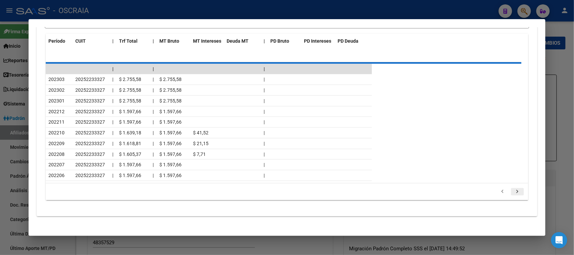
scroll to position [275, 0]
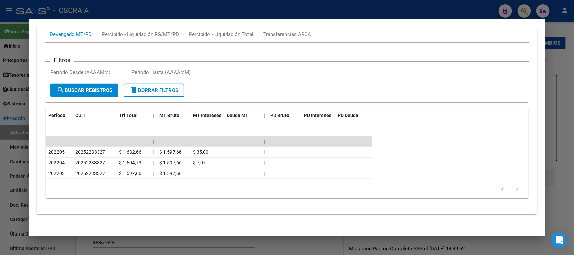
click at [513, 190] on icon "go to next page" at bounding box center [517, 191] width 9 height 8
click at [499, 187] on icon "go to previous page" at bounding box center [503, 191] width 9 height 8
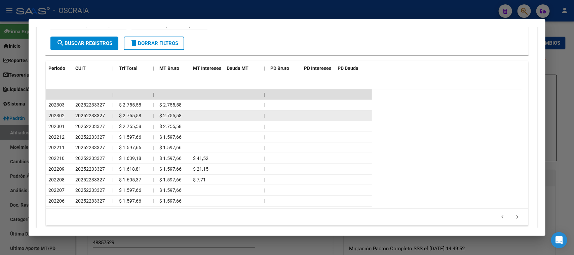
scroll to position [350, 0]
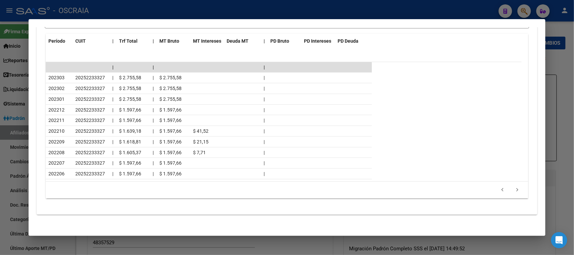
click at [492, 182] on div "179.769.313.486.231.570.000.000.000.000.000.000.000.000.000.000.000.000.000.000…" at bounding box center [287, 190] width 482 height 17
click at [499, 188] on icon "go to previous page" at bounding box center [503, 191] width 9 height 8
click at [499, 187] on icon "go to previous page" at bounding box center [503, 191] width 9 height 8
click at [500, 187] on icon "go to previous page" at bounding box center [503, 191] width 9 height 8
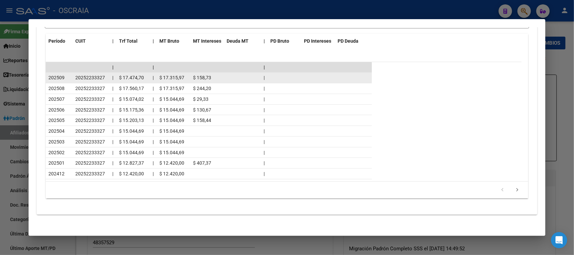
click at [88, 76] on span "20252233327" at bounding box center [90, 77] width 30 height 5
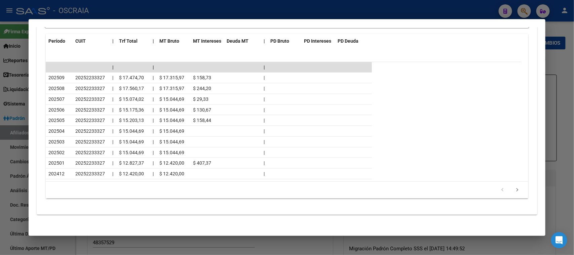
click at [511, 185] on li at bounding box center [517, 190] width 15 height 11
click at [513, 188] on icon "go to next page" at bounding box center [517, 191] width 9 height 8
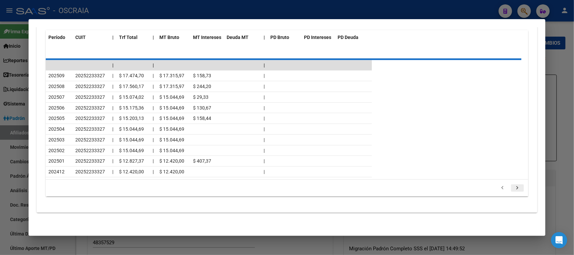
click at [513, 188] on icon "go to next page" at bounding box center [517, 189] width 9 height 8
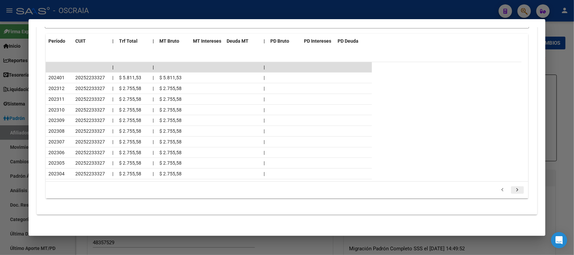
click at [513, 188] on icon "go to next page" at bounding box center [517, 191] width 9 height 8
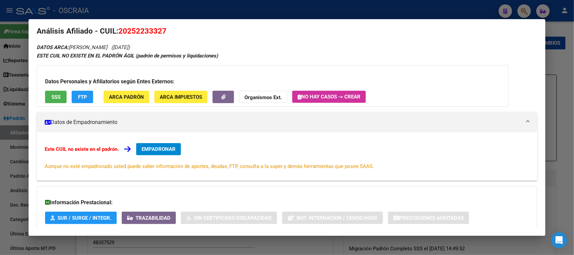
scroll to position [0, 0]
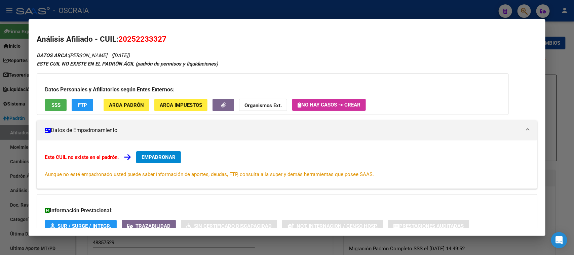
drag, startPoint x: 69, startPoint y: 55, endPoint x: 183, endPoint y: 55, distance: 114.1
click at [148, 36] on span "20252233327" at bounding box center [142, 39] width 48 height 9
click at [174, 10] on div at bounding box center [287, 127] width 574 height 255
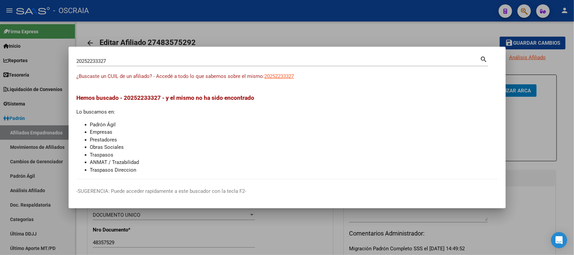
click at [131, 66] on div "20252233327 Buscar (apellido, dni, [PERSON_NAME], [PERSON_NAME], cuit, obra soc…" at bounding box center [279, 61] width 404 height 10
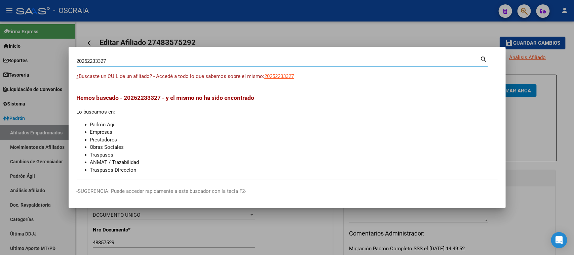
click at [132, 60] on input "20252233327" at bounding box center [279, 61] width 404 height 6
drag, startPoint x: 132, startPoint y: 60, endPoint x: 70, endPoint y: 61, distance: 61.9
click at [69, 61] on mat-dialog-content "20252233327 Buscar (apellido, dni, cuil, nro traspaso, cuit, obra social) searc…" at bounding box center [287, 117] width 437 height 125
drag, startPoint x: 297, startPoint y: 77, endPoint x: 290, endPoint y: 78, distance: 7.4
click at [295, 78] on div "¿Buscaste un CUIL de un afiliado? - Accedé a todo lo que sabemos sobre el mismo…" at bounding box center [287, 80] width 421 height 15
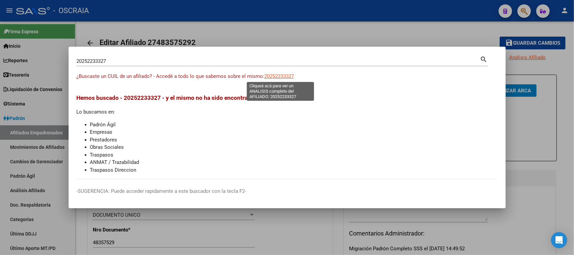
click at [285, 77] on span "20252233327" at bounding box center [280, 76] width 30 height 6
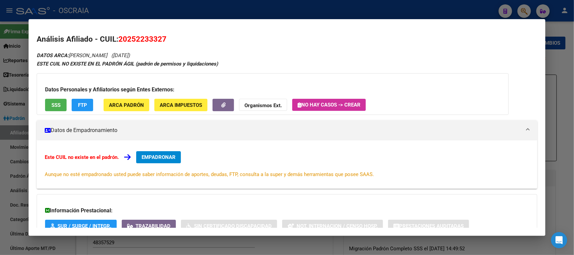
click at [56, 103] on span "SSS" at bounding box center [55, 105] width 9 height 6
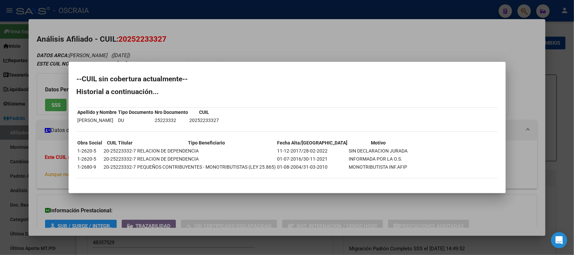
click at [184, 61] on div at bounding box center [287, 127] width 574 height 255
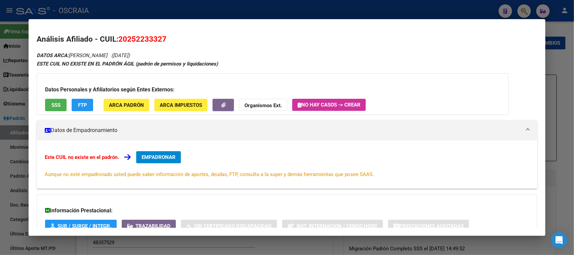
click at [140, 39] on span "20252233327" at bounding box center [142, 39] width 48 height 9
click at [189, 8] on div at bounding box center [287, 127] width 574 height 255
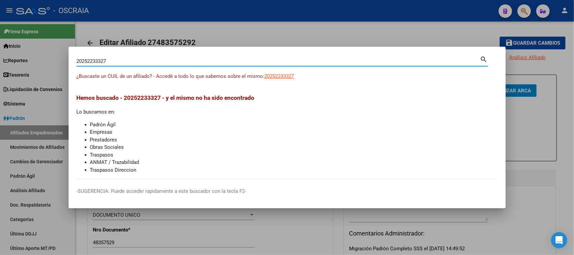
drag, startPoint x: 135, startPoint y: 62, endPoint x: 45, endPoint y: 61, distance: 89.8
click at [45, 61] on div "20252233327 Buscar (apellido, dni, cuil, nro traspaso, cuit, obra social) searc…" at bounding box center [287, 127] width 574 height 255
paste input "77057884"
type input "20277057884"
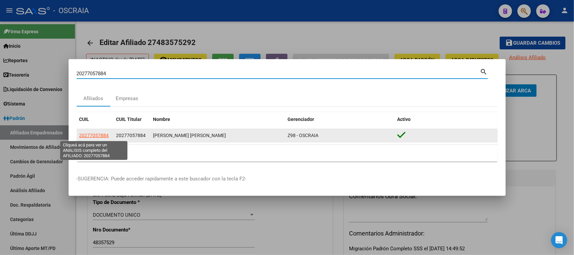
click at [95, 136] on span "20277057884" at bounding box center [94, 135] width 30 height 5
type textarea "20277057884"
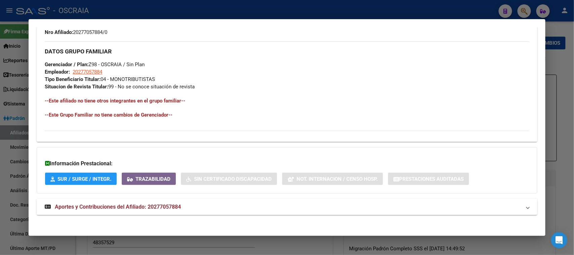
scroll to position [304, 0]
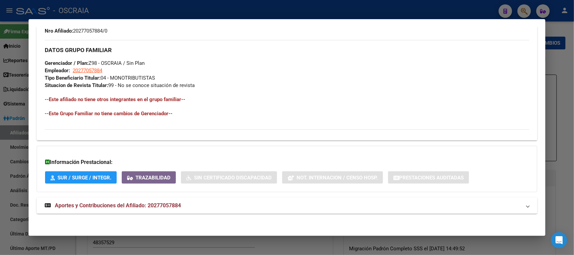
click at [139, 206] on span "Aportes y Contribuciones del Afiliado: 20277057884" at bounding box center [118, 206] width 126 height 6
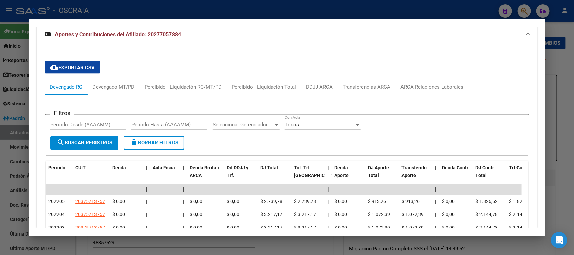
scroll to position [430, 0]
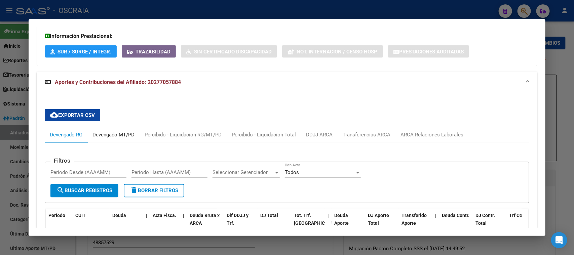
click at [118, 135] on div "Devengado MT/PD" at bounding box center [114, 134] width 42 height 7
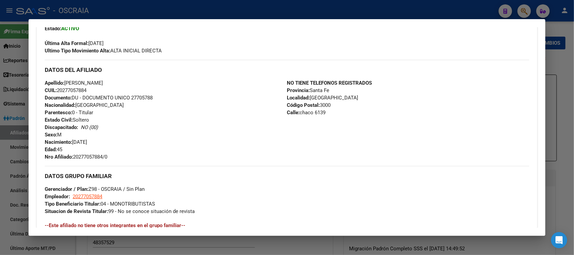
scroll to position [0, 0]
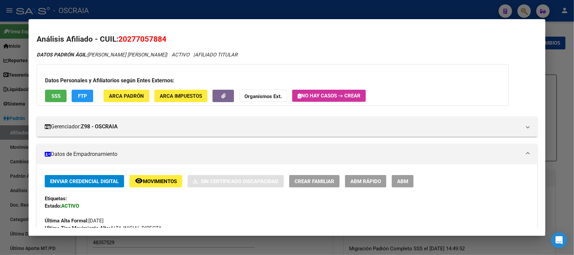
click at [132, 37] on span "20277057884" at bounding box center [142, 39] width 48 height 9
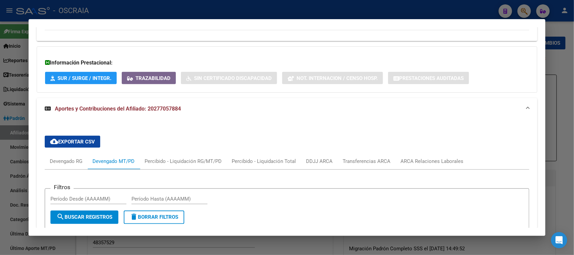
scroll to position [605, 0]
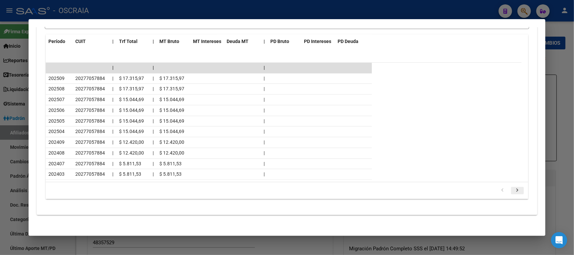
click at [513, 189] on icon "go to next page" at bounding box center [517, 191] width 9 height 8
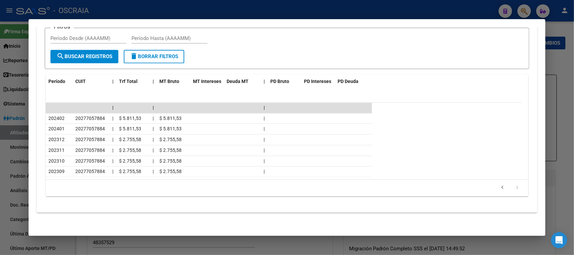
scroll to position [562, 0]
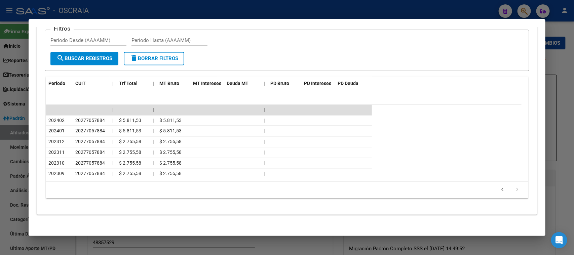
click at [513, 189] on icon "go to next page" at bounding box center [517, 191] width 9 height 8
click at [499, 188] on icon "go to previous page" at bounding box center [503, 191] width 9 height 8
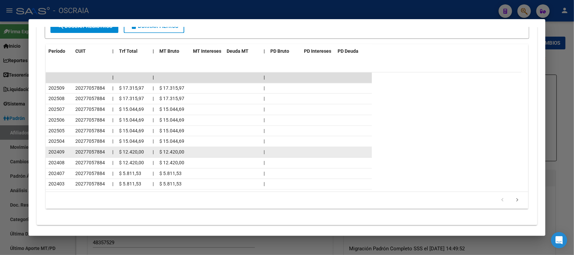
scroll to position [605, 0]
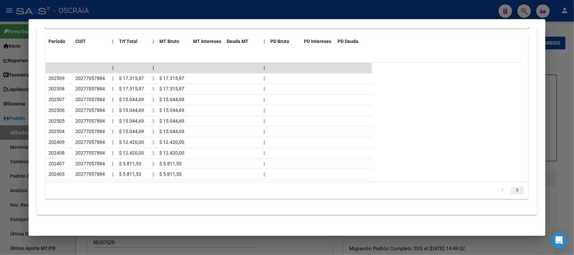
click at [513, 189] on icon "go to next page" at bounding box center [517, 191] width 9 height 8
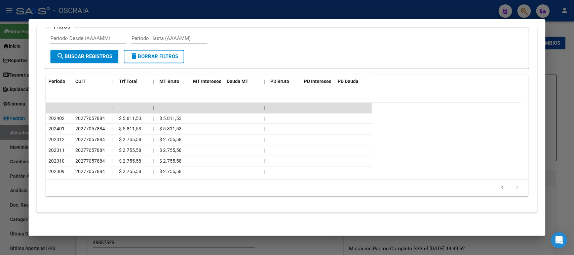
scroll to position [562, 0]
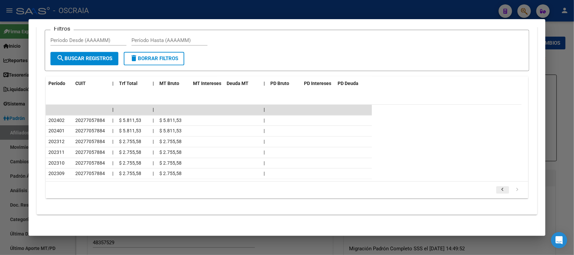
click at [499, 187] on icon "go to previous page" at bounding box center [503, 191] width 9 height 8
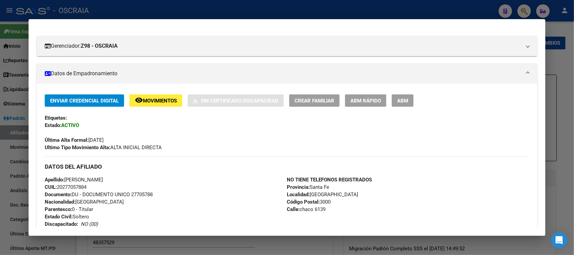
scroll to position [0, 0]
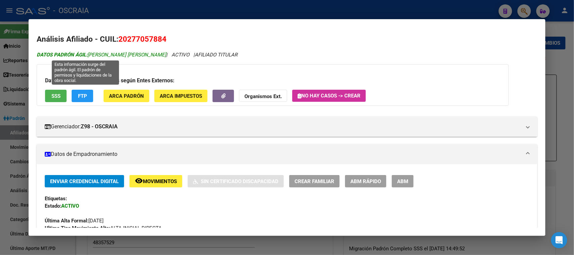
drag, startPoint x: 88, startPoint y: 53, endPoint x: 133, endPoint y: 53, distance: 44.4
click at [133, 53] on span "DATOS PADRÓN ÁGIL: [PERSON_NAME] [PERSON_NAME]" at bounding box center [102, 55] width 130 height 6
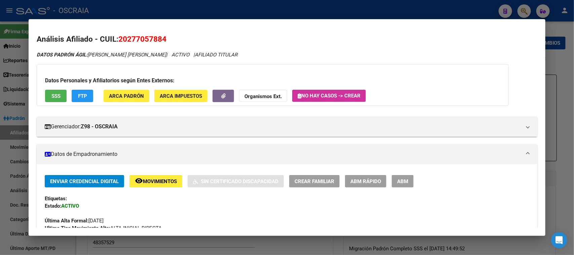
click at [135, 34] on h2 "Análisis Afiliado - CUIL: 20277057884" at bounding box center [287, 39] width 501 height 11
click at [178, 4] on div at bounding box center [287, 127] width 574 height 255
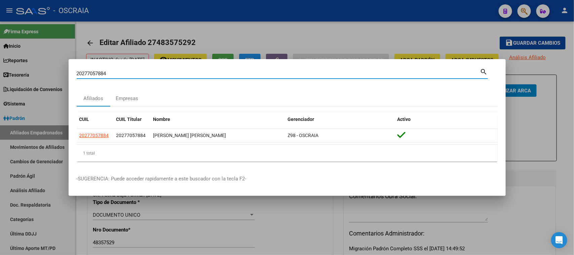
click at [136, 74] on input "20277057884" at bounding box center [279, 74] width 404 height 6
drag, startPoint x: 133, startPoint y: 73, endPoint x: 0, endPoint y: 77, distance: 133.3
click at [0, 77] on div "20277057884 Buscar (apellido, dni, cuil, nro traspaso, cuit, obra social) searc…" at bounding box center [287, 127] width 574 height 255
paste input "-36949859-3"
type input "20369498593"
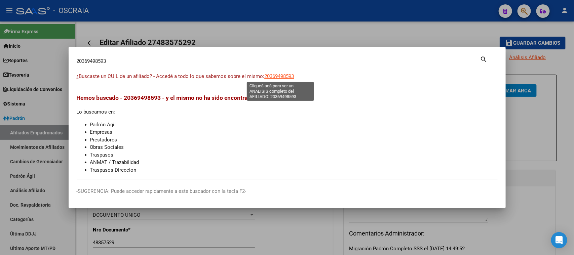
click at [288, 76] on span "20369498593" at bounding box center [280, 76] width 30 height 6
type textarea "20369498593"
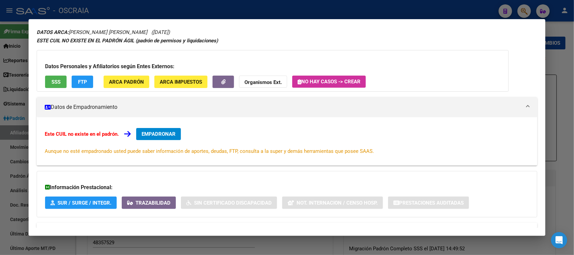
scroll to position [49, 0]
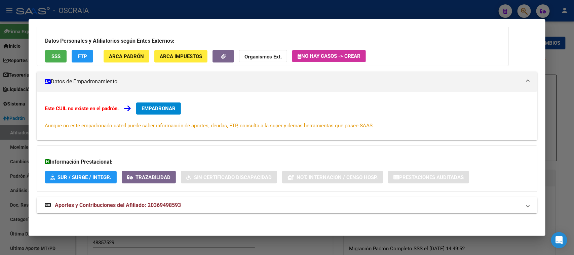
click at [184, 209] on mat-panel-title "Aportes y Contribuciones del Afiliado: 20369498593" at bounding box center [283, 206] width 476 height 8
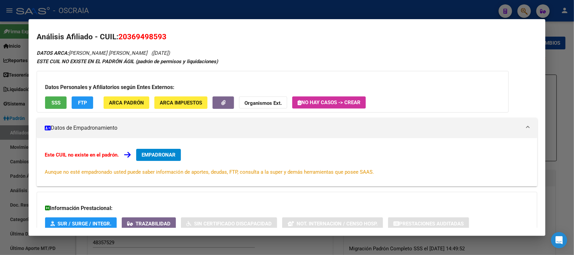
scroll to position [0, 0]
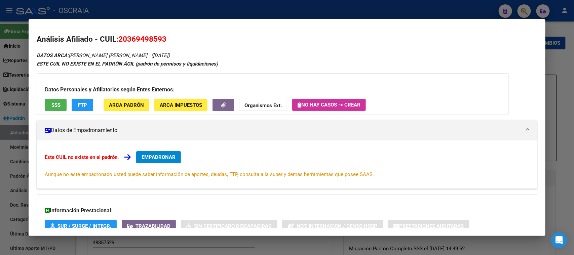
drag, startPoint x: 70, startPoint y: 54, endPoint x: 175, endPoint y: 50, distance: 105.4
click at [135, 34] on h2 "Análisis Afiliado - CUIL: 20369498593" at bounding box center [287, 39] width 501 height 11
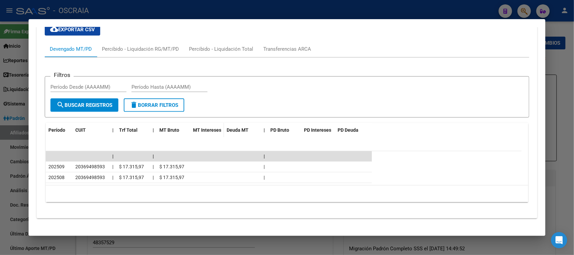
scroll to position [264, 0]
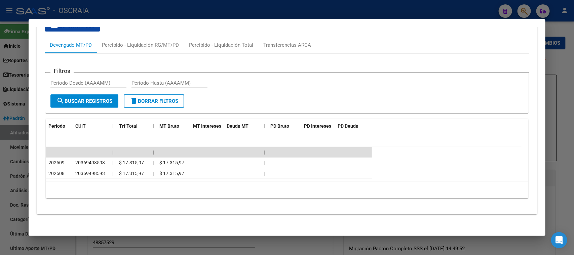
click at [230, 14] on div at bounding box center [287, 127] width 574 height 255
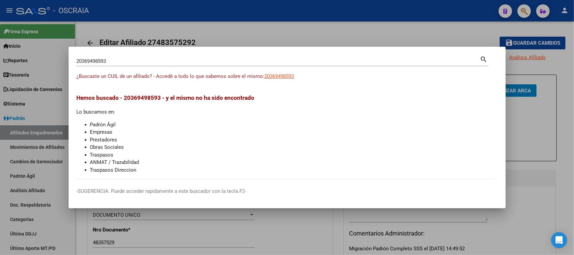
click at [147, 60] on input "20369498593" at bounding box center [279, 61] width 404 height 6
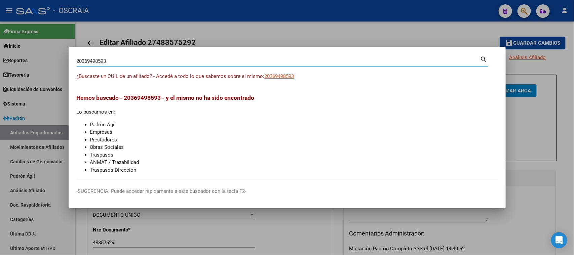
drag, startPoint x: 147, startPoint y: 60, endPoint x: 0, endPoint y: 43, distance: 148.0
click at [0, 43] on div "20369498593 Buscar (apellido, dni, cuil, nro traspaso, cuit, obra social) searc…" at bounding box center [287, 127] width 574 height 255
paste input "-53520740-"
type input "20535207403"
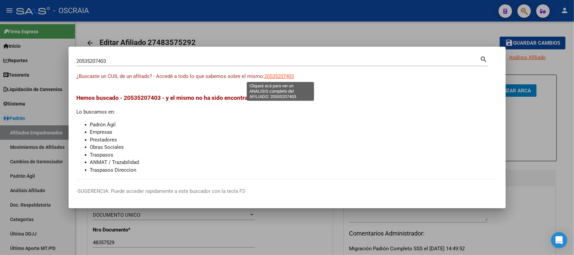
click at [283, 75] on span "20535207403" at bounding box center [280, 76] width 30 height 6
type textarea "20535207403"
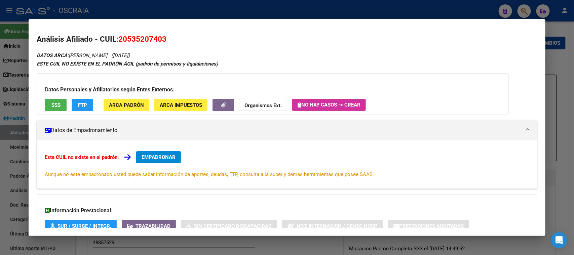
click at [52, 107] on span "SSS" at bounding box center [55, 105] width 9 height 6
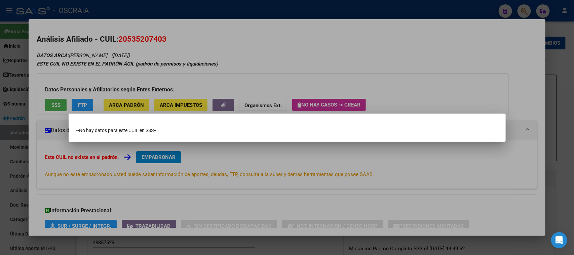
click at [199, 52] on div at bounding box center [287, 127] width 574 height 255
